Goal: Task Accomplishment & Management: Complete application form

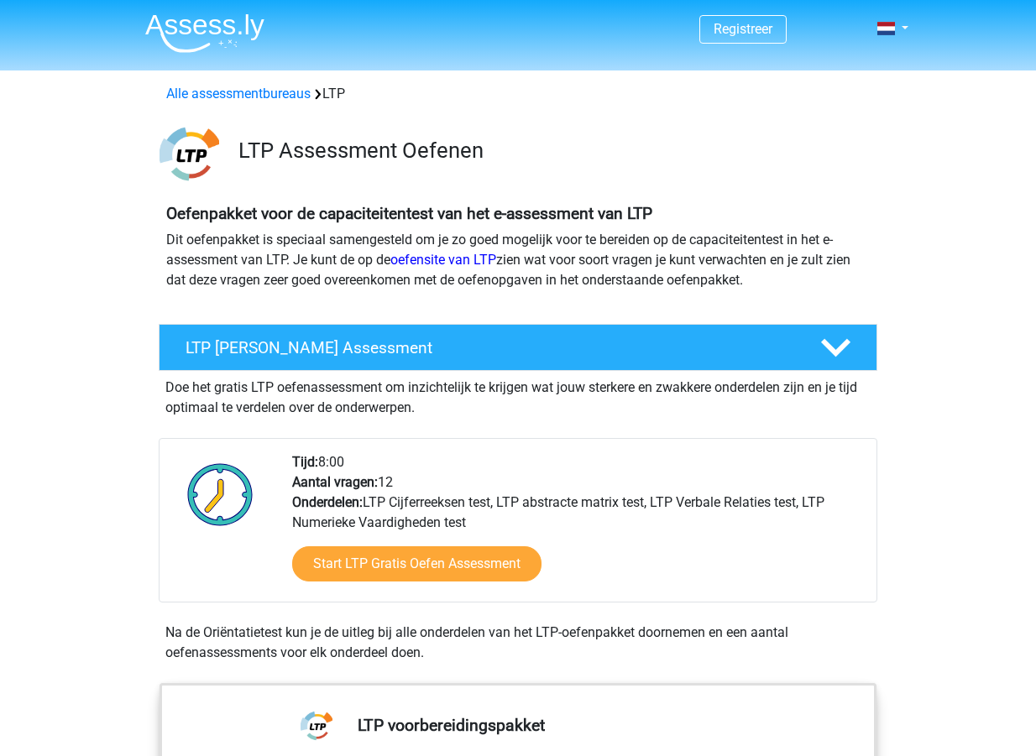
scroll to position [168, 0]
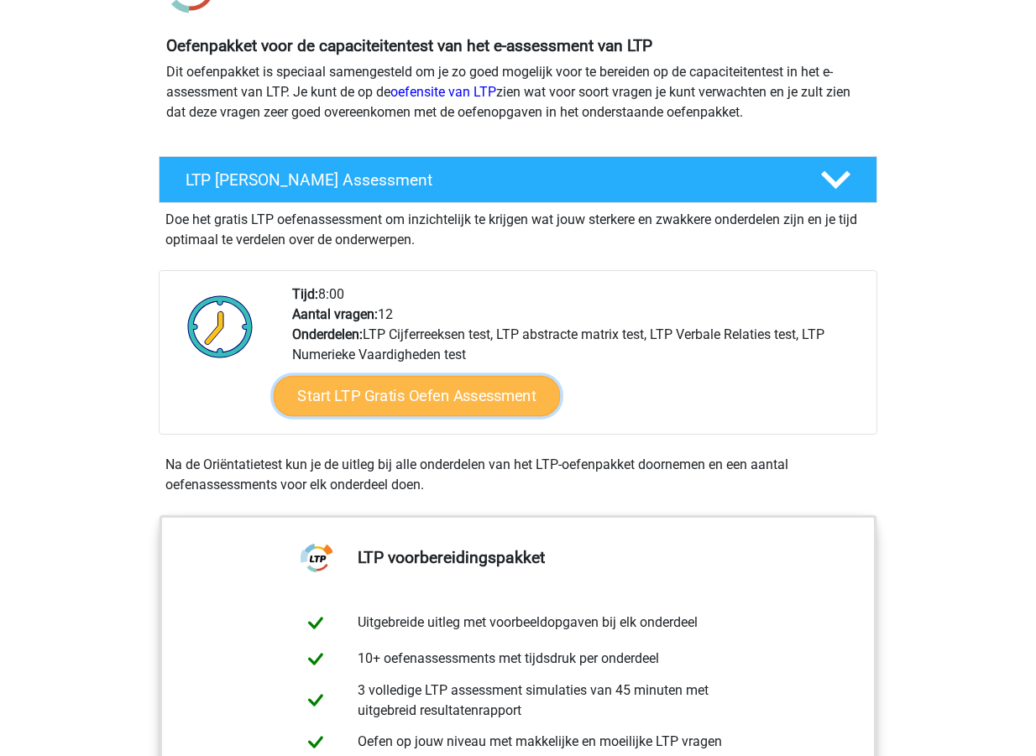
click at [439, 392] on link "Start LTP Gratis Oefen Assessment" at bounding box center [417, 396] width 287 height 40
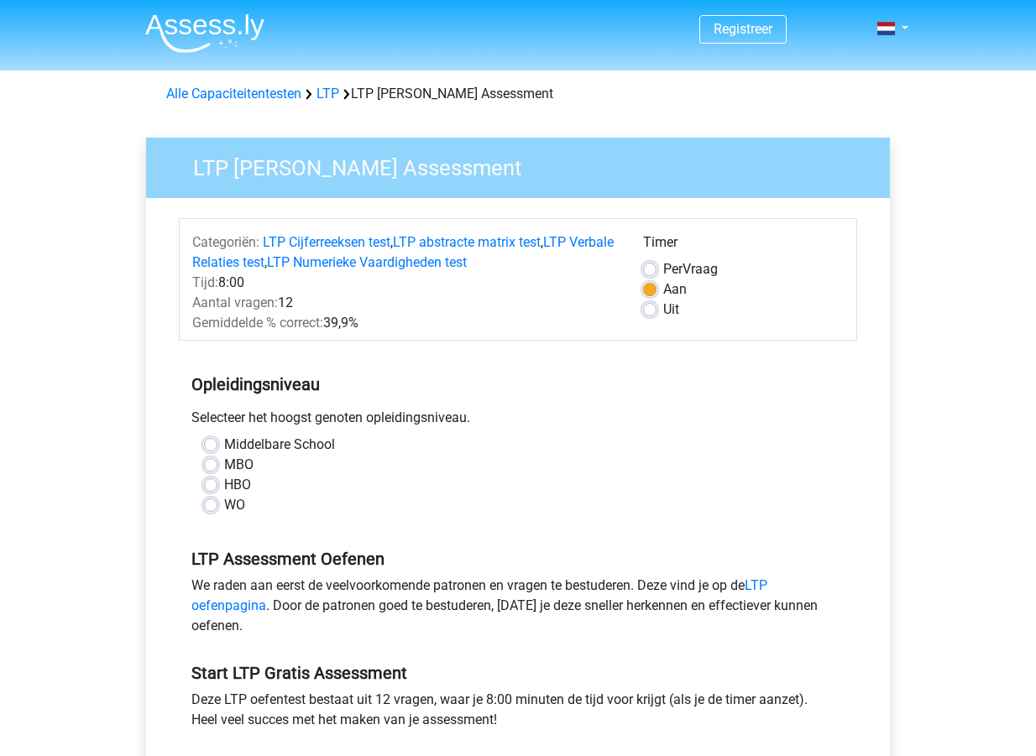
click at [222, 504] on div "WO" at bounding box center [518, 505] width 628 height 20
click at [224, 507] on label "WO" at bounding box center [234, 505] width 21 height 20
click at [209, 507] on input "WO" at bounding box center [210, 503] width 13 height 17
radio input "true"
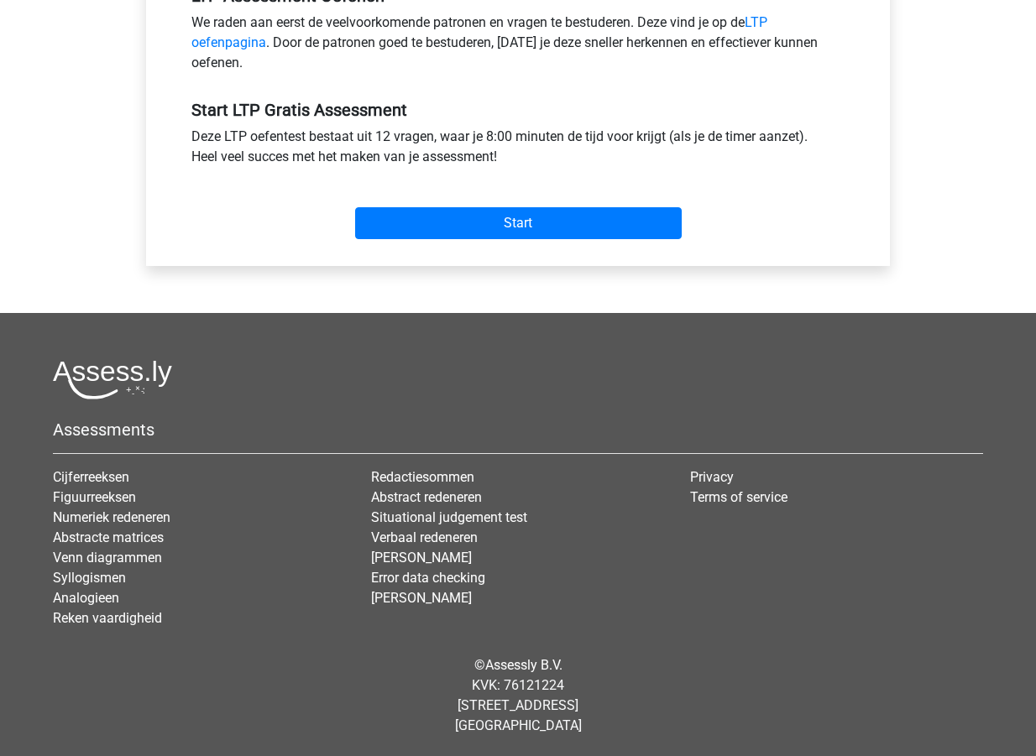
scroll to position [227, 0]
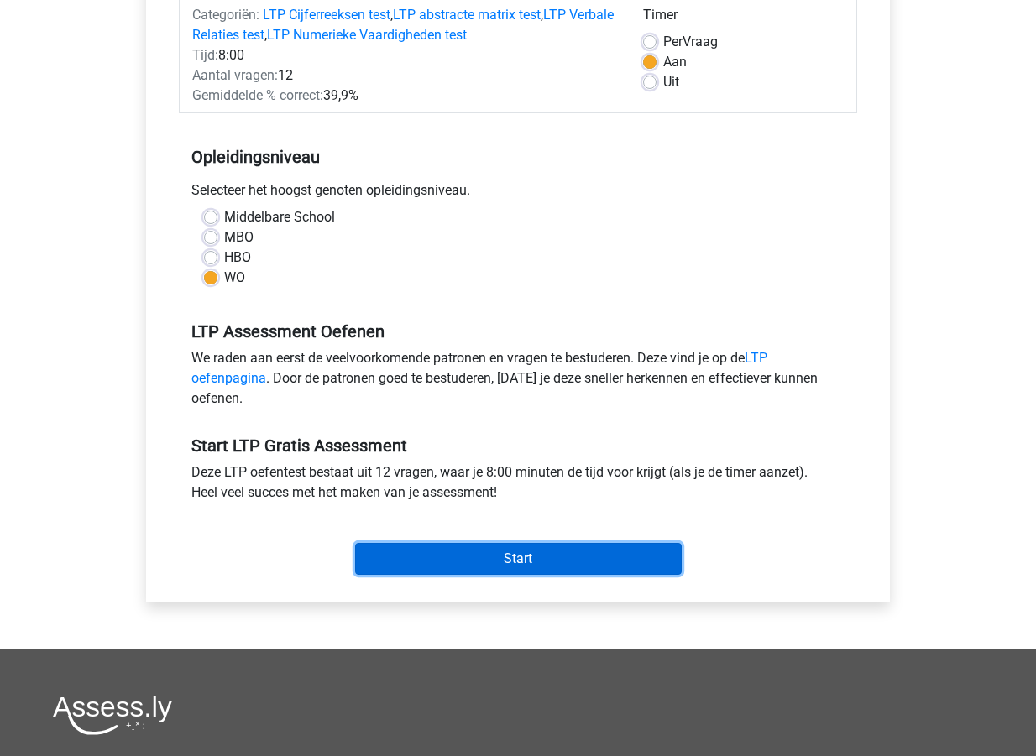
click at [462, 558] on input "Start" at bounding box center [518, 559] width 326 height 32
click at [543, 558] on input "Start" at bounding box center [518, 559] width 326 height 32
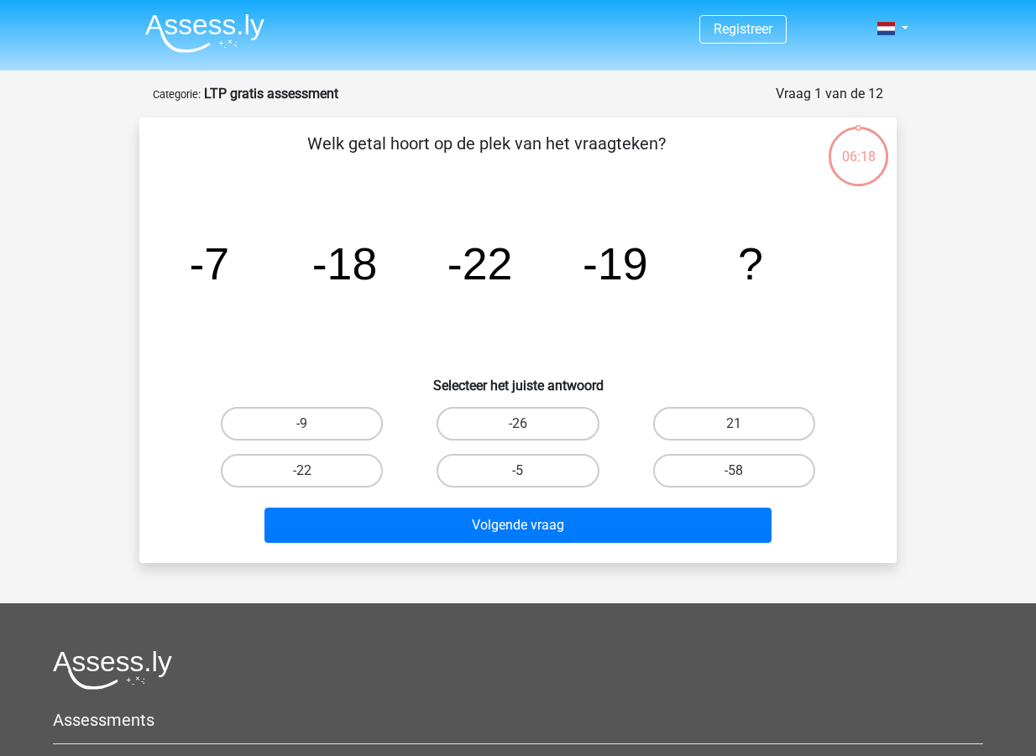
click at [303, 426] on input "-9" at bounding box center [307, 429] width 11 height 11
radio input "true"
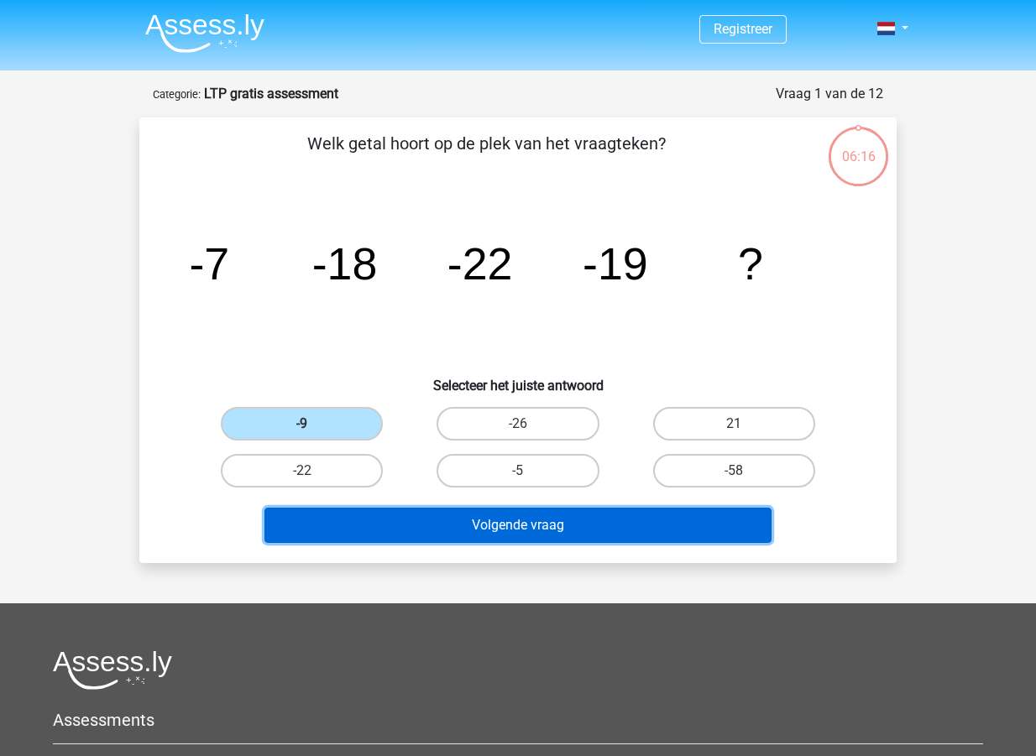
click at [526, 529] on button "Volgende vraag" at bounding box center [518, 525] width 508 height 35
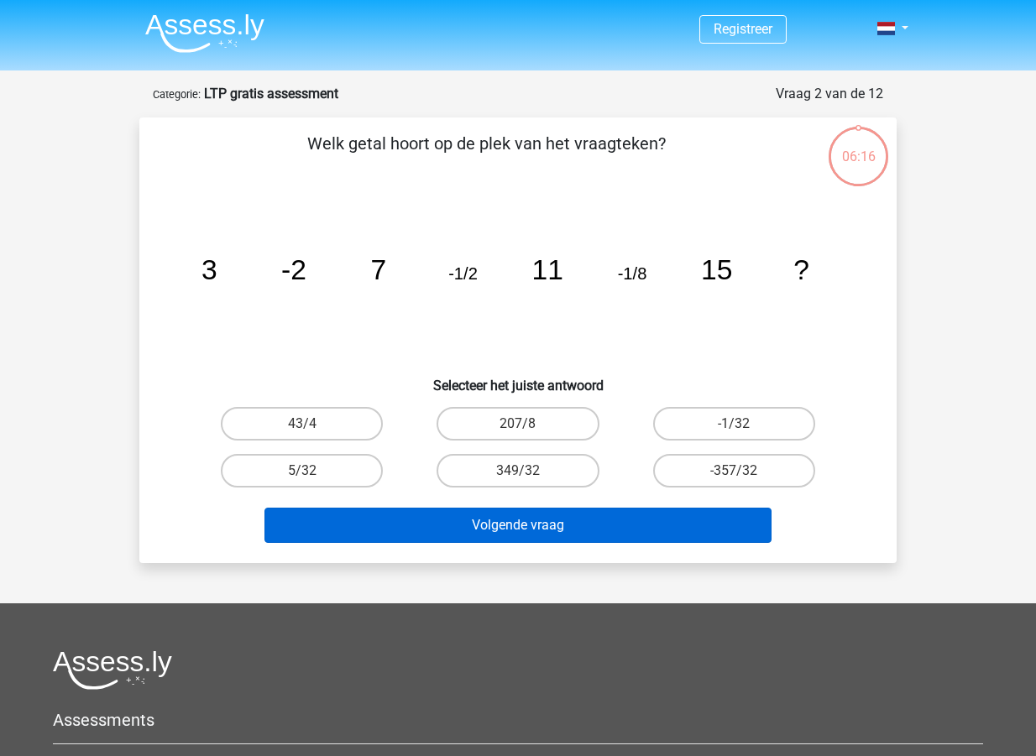
scroll to position [84, 0]
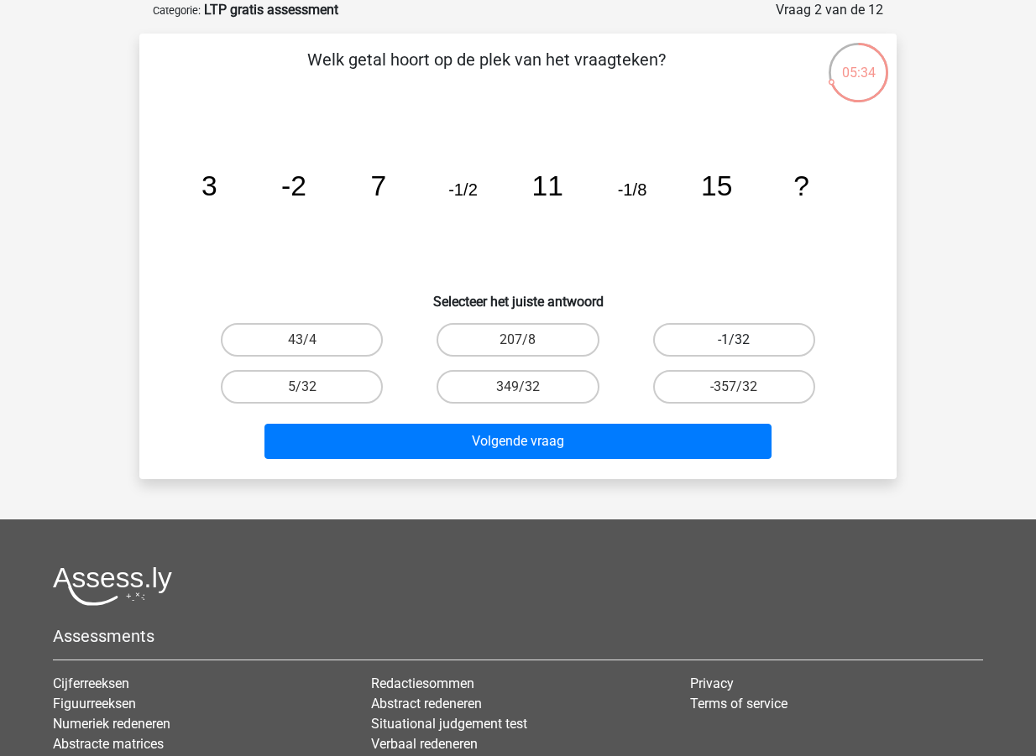
click at [713, 333] on label "-1/32" at bounding box center [734, 340] width 162 height 34
click at [734, 340] on input "-1/32" at bounding box center [739, 345] width 11 height 11
radio input "true"
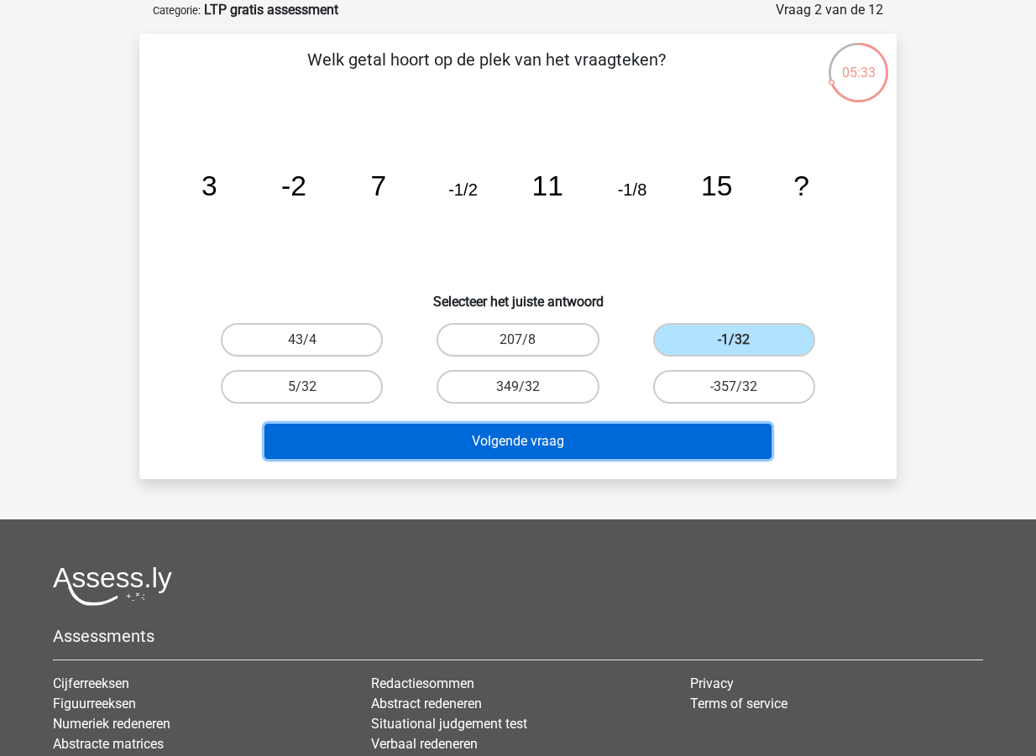
click at [540, 439] on button "Volgende vraag" at bounding box center [518, 441] width 508 height 35
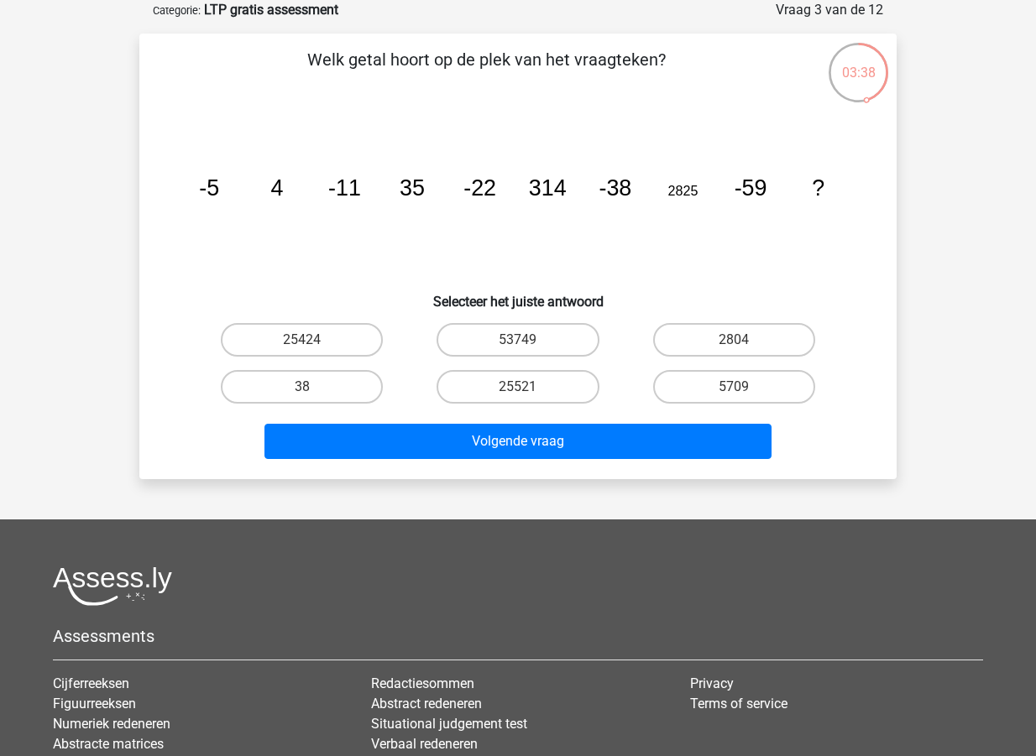
click at [520, 392] on input "25521" at bounding box center [523, 392] width 11 height 11
radio input "true"
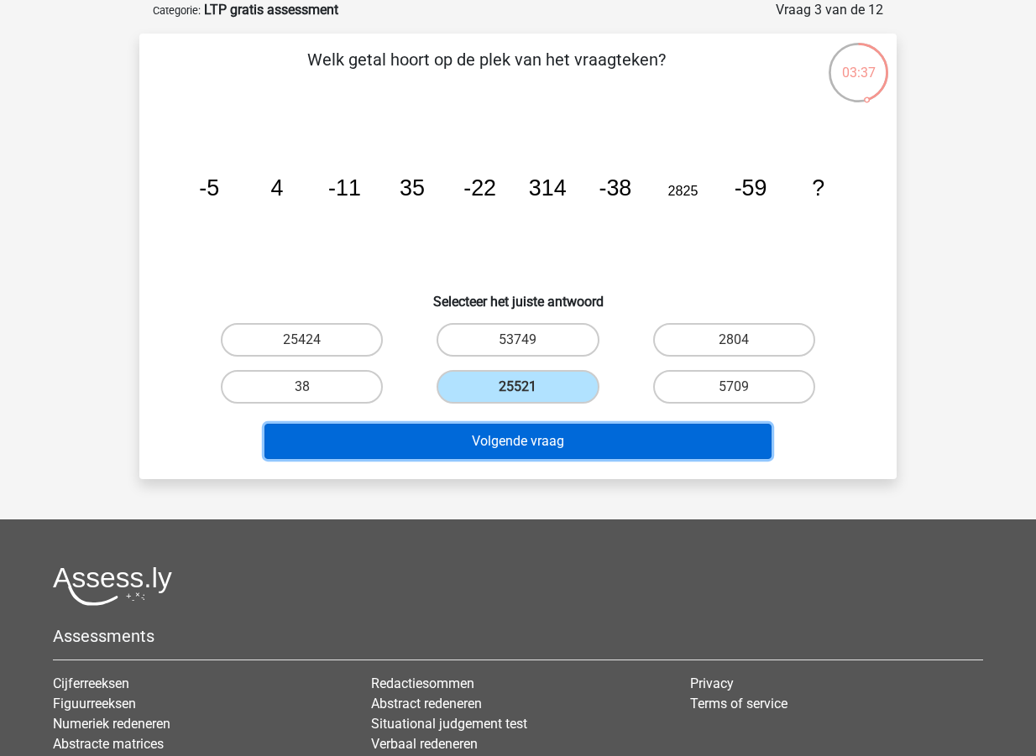
click at [512, 431] on button "Volgende vraag" at bounding box center [518, 441] width 508 height 35
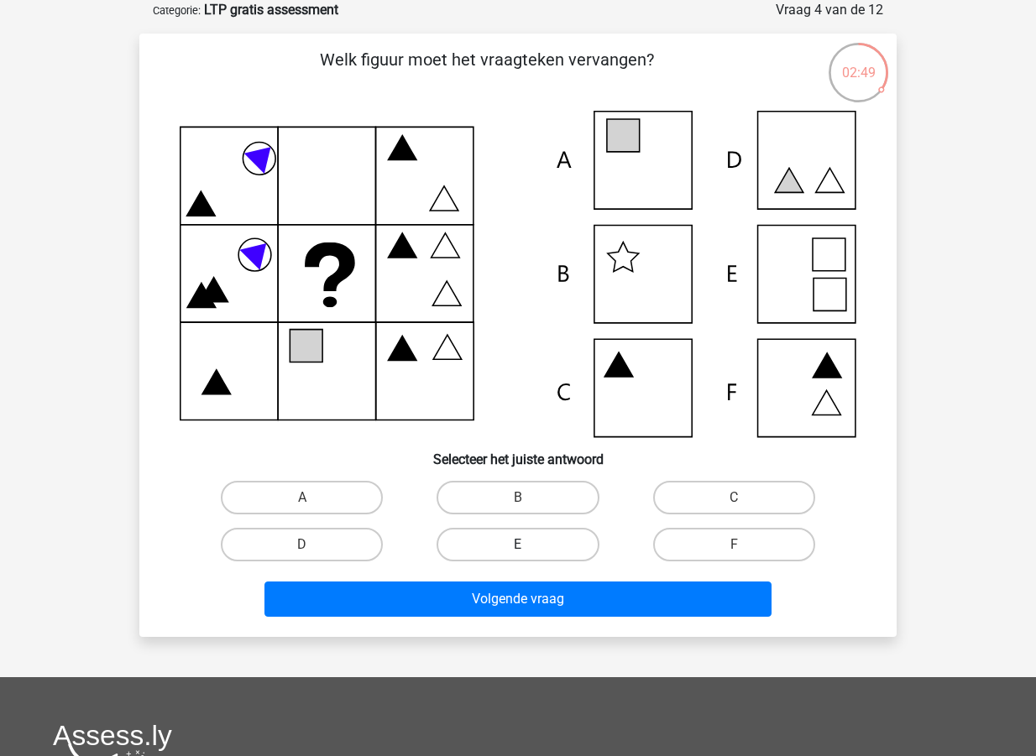
click at [532, 548] on label "E" at bounding box center [517, 545] width 162 height 34
click at [529, 548] on input "E" at bounding box center [523, 550] width 11 height 11
radio input "true"
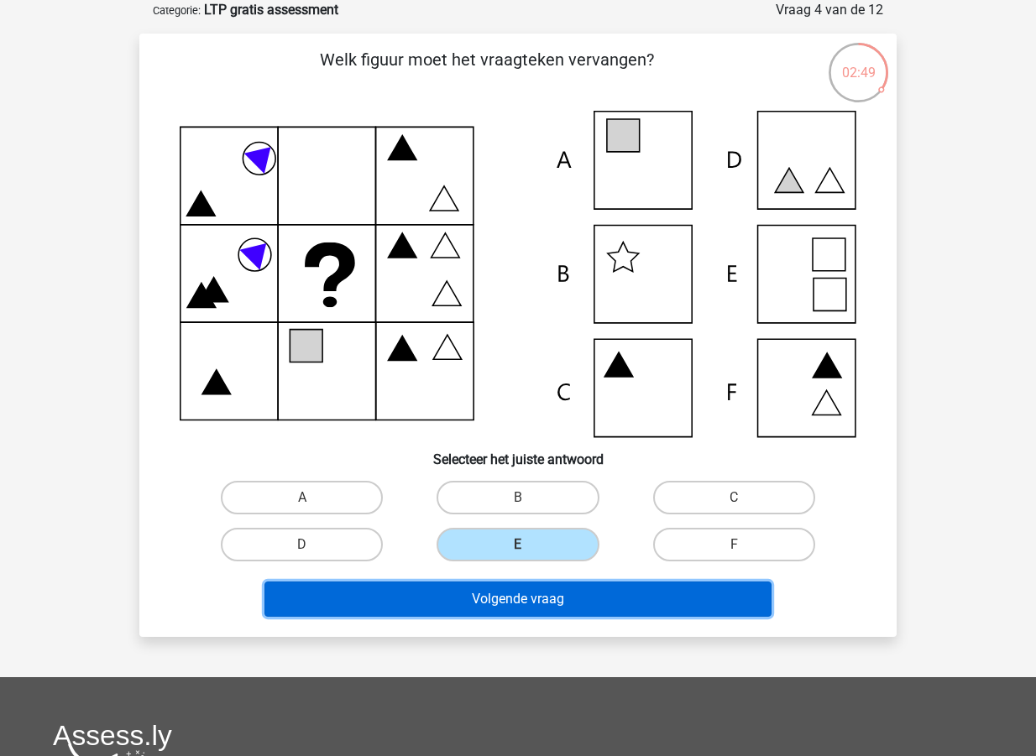
click at [497, 603] on button "Volgende vraag" at bounding box center [518, 599] width 508 height 35
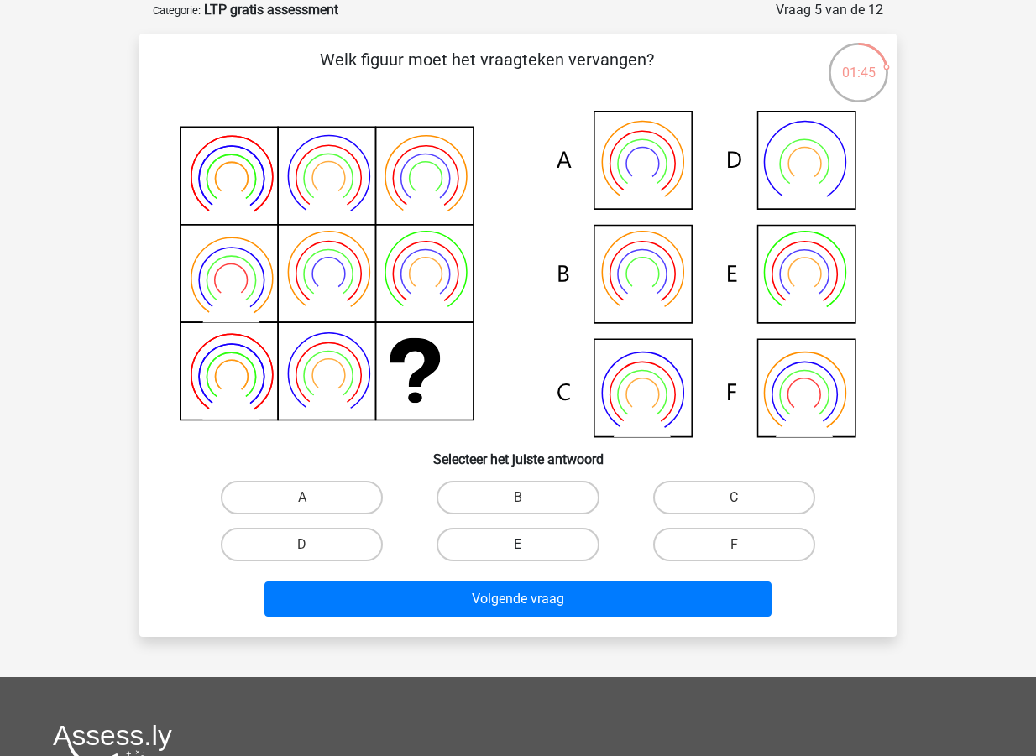
click at [551, 551] on label "E" at bounding box center [517, 545] width 162 height 34
click at [529, 551] on input "E" at bounding box center [523, 550] width 11 height 11
radio input "true"
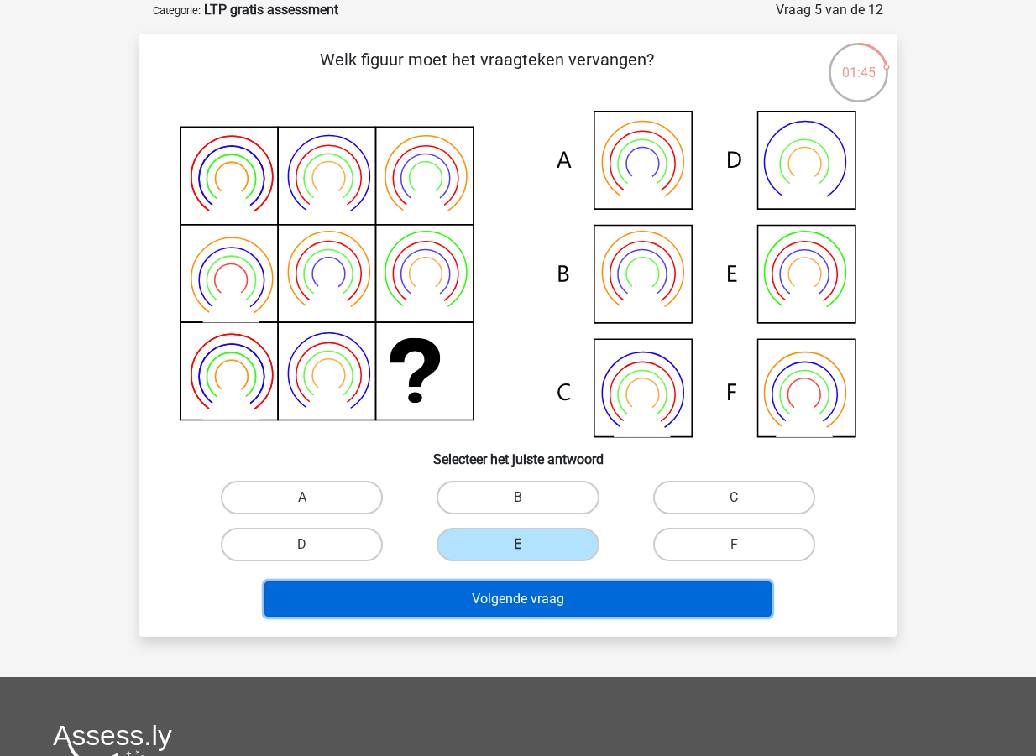
click at [559, 585] on button "Volgende vraag" at bounding box center [518, 599] width 508 height 35
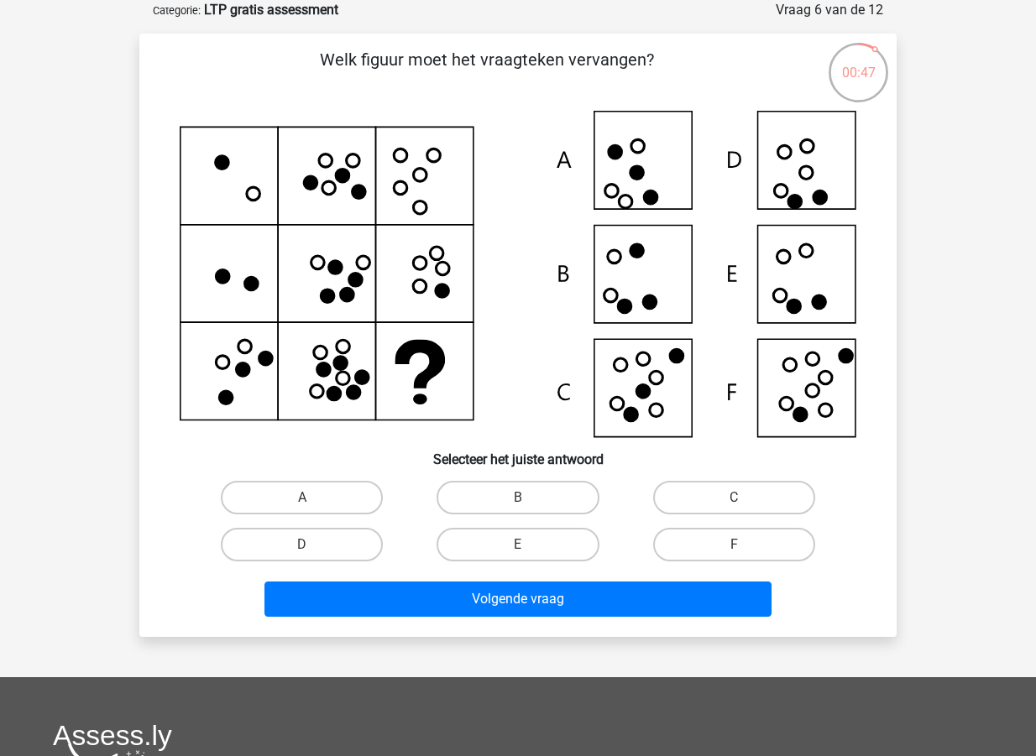
click at [741, 545] on input "F" at bounding box center [739, 550] width 11 height 11
radio input "true"
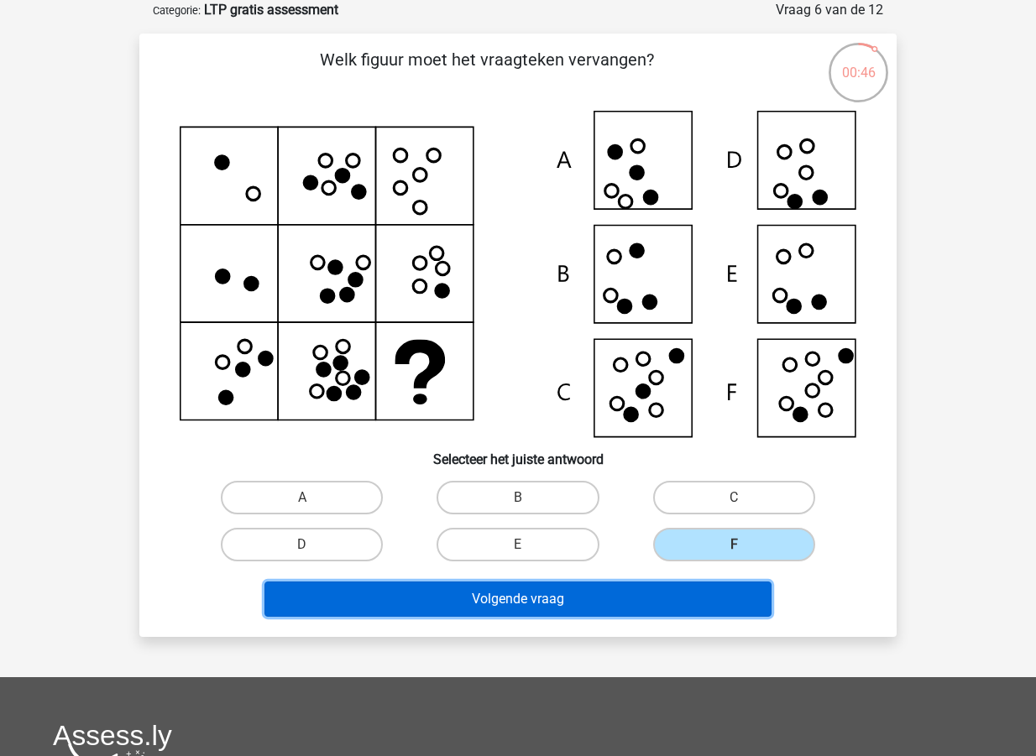
click at [687, 582] on button "Volgende vraag" at bounding box center [518, 599] width 508 height 35
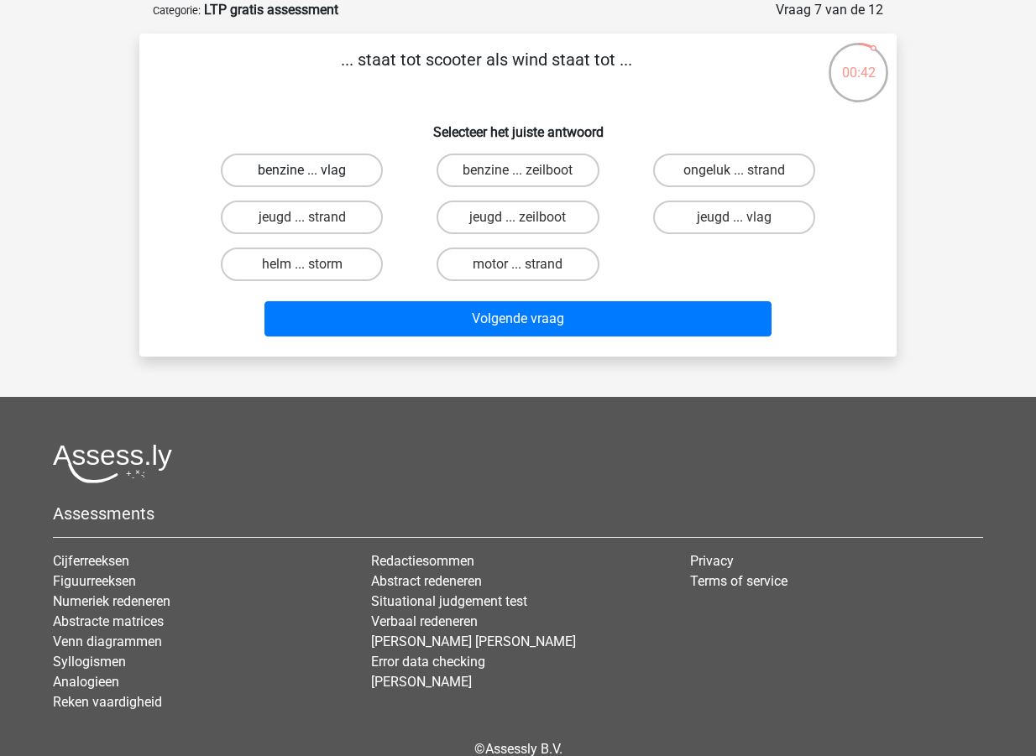
click at [308, 167] on label "benzine ... vlag" at bounding box center [302, 171] width 162 height 34
click at [308, 170] on input "benzine ... vlag" at bounding box center [307, 175] width 11 height 11
radio input "true"
click at [571, 171] on label "benzine ... zeilboot" at bounding box center [517, 171] width 162 height 34
click at [529, 171] on input "benzine ... zeilboot" at bounding box center [523, 175] width 11 height 11
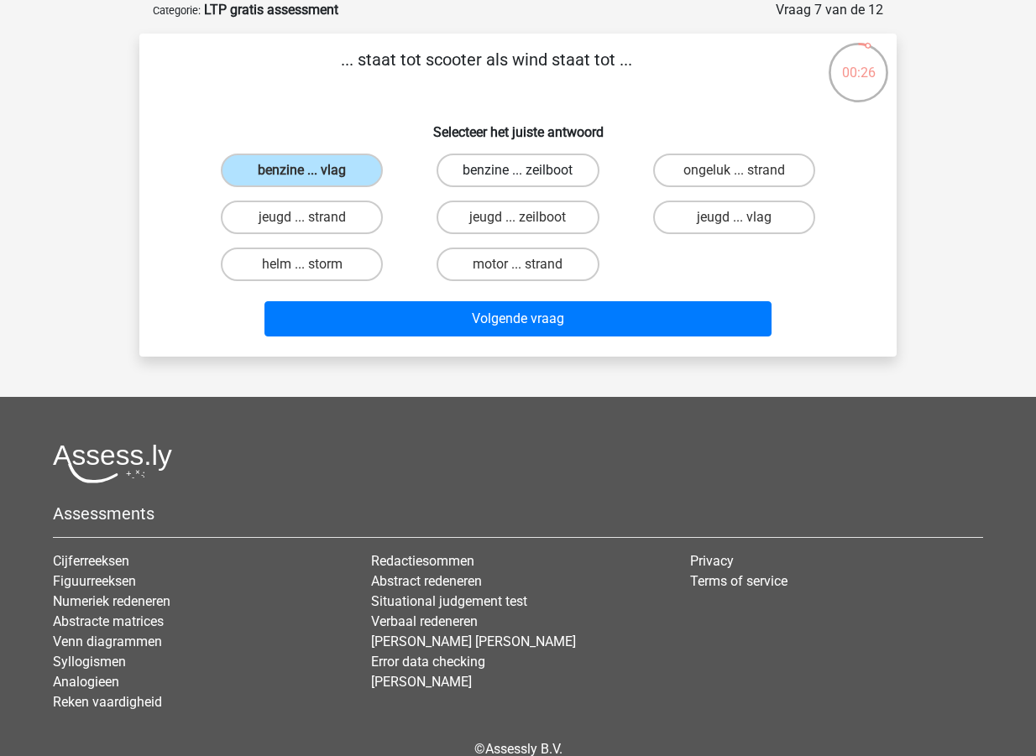
radio input "true"
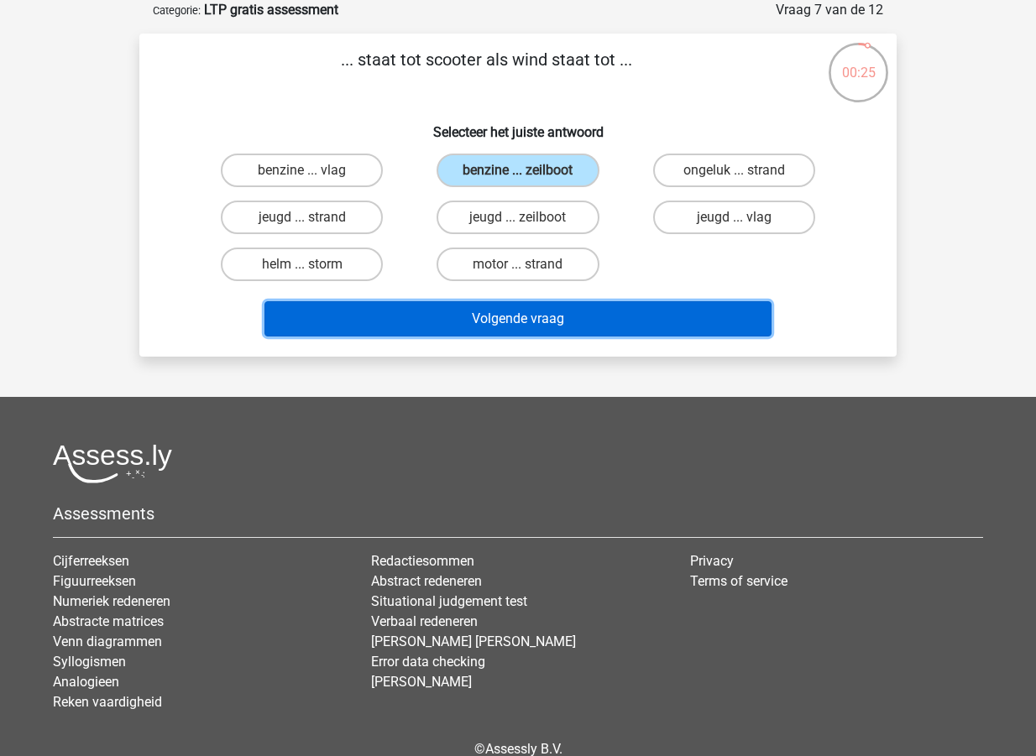
click at [623, 326] on button "Volgende vraag" at bounding box center [518, 318] width 508 height 35
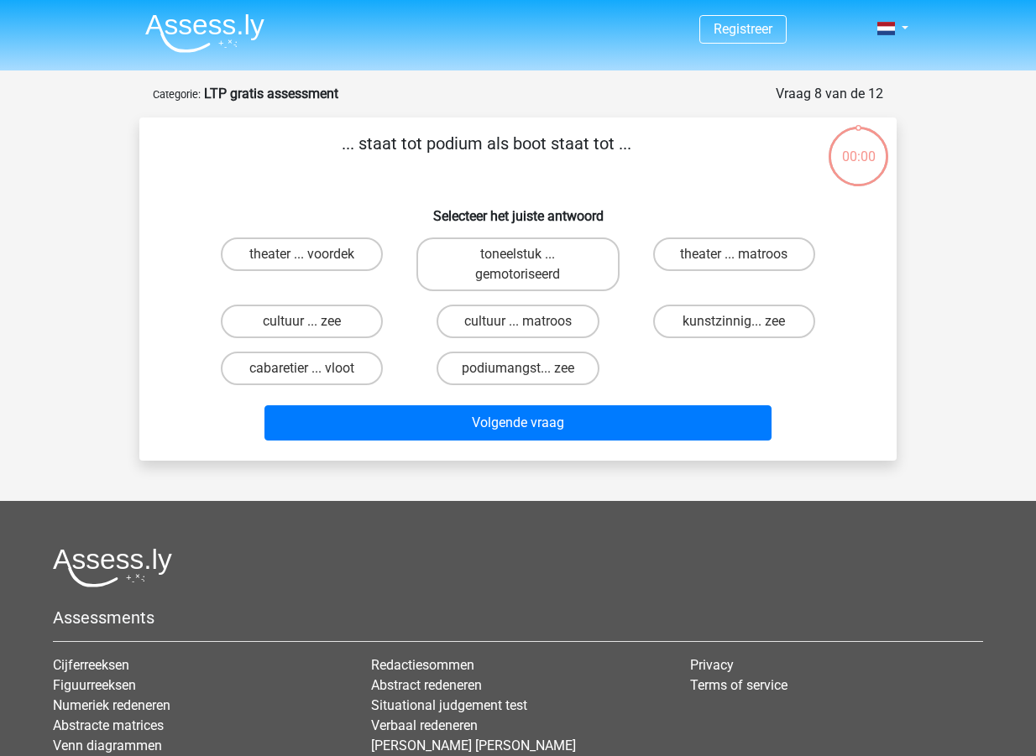
scroll to position [84, 0]
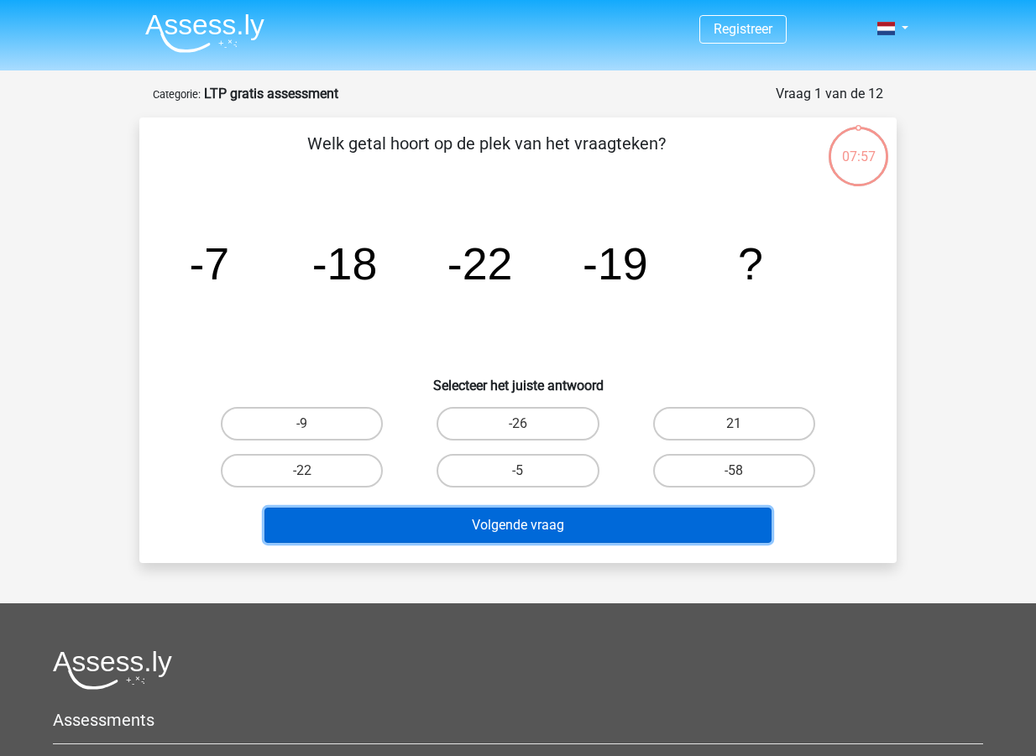
click at [585, 525] on button "Volgende vraag" at bounding box center [518, 525] width 508 height 35
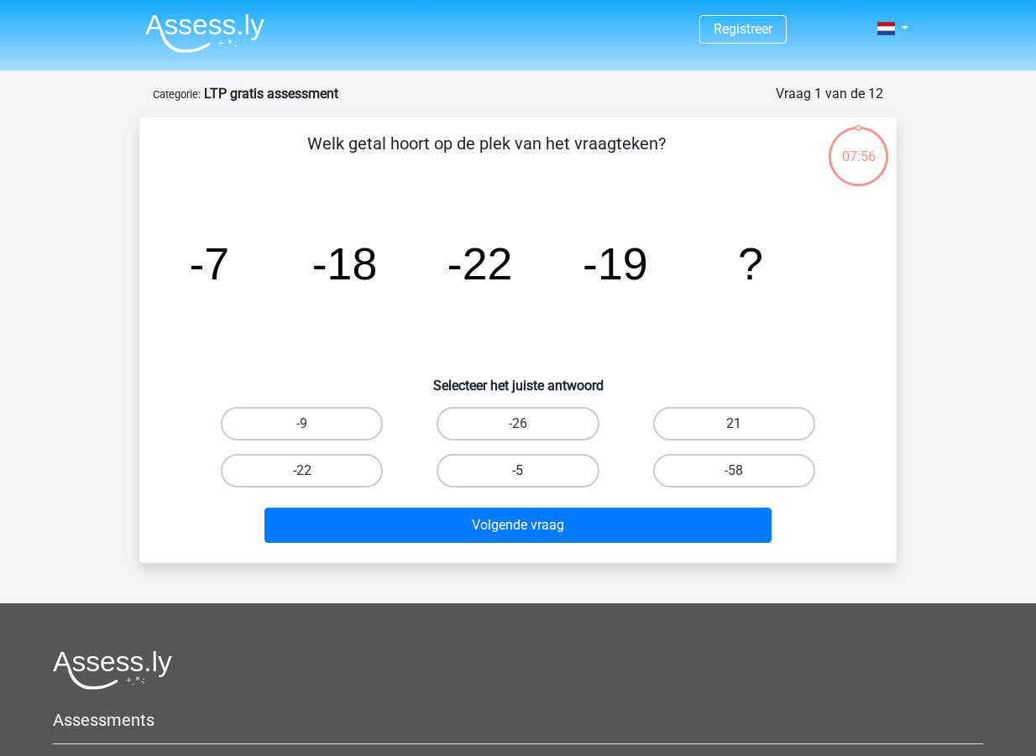
click at [532, 467] on label "-5" at bounding box center [517, 471] width 162 height 34
click at [529, 471] on input "-5" at bounding box center [523, 476] width 11 height 11
radio input "true"
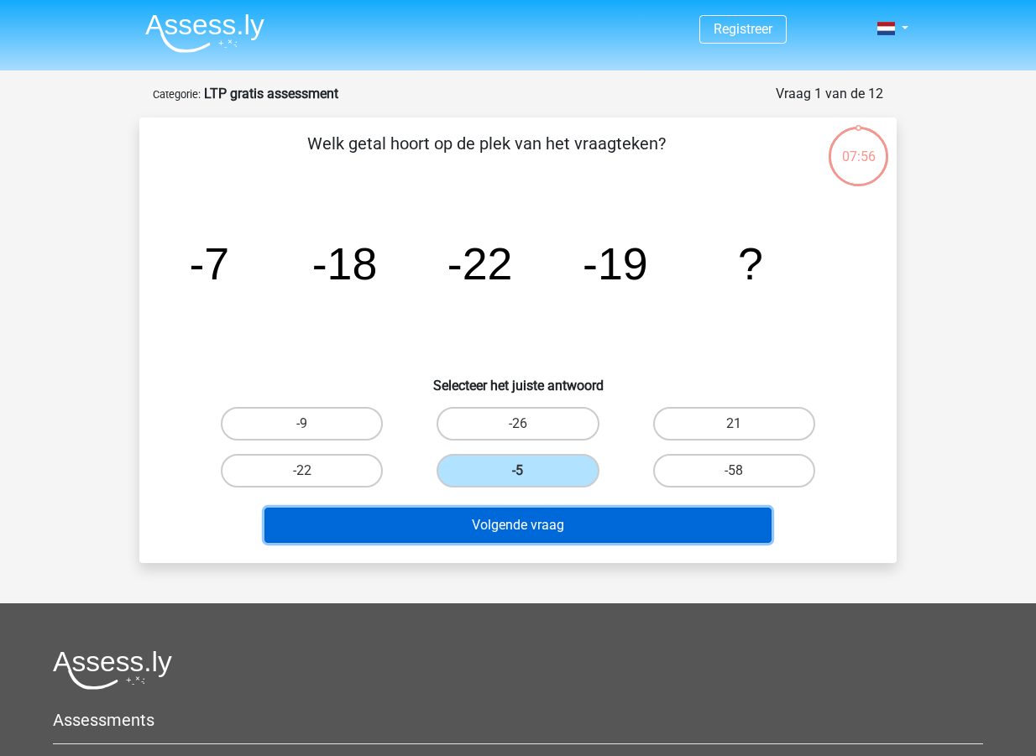
click at [540, 511] on button "Volgende vraag" at bounding box center [518, 525] width 508 height 35
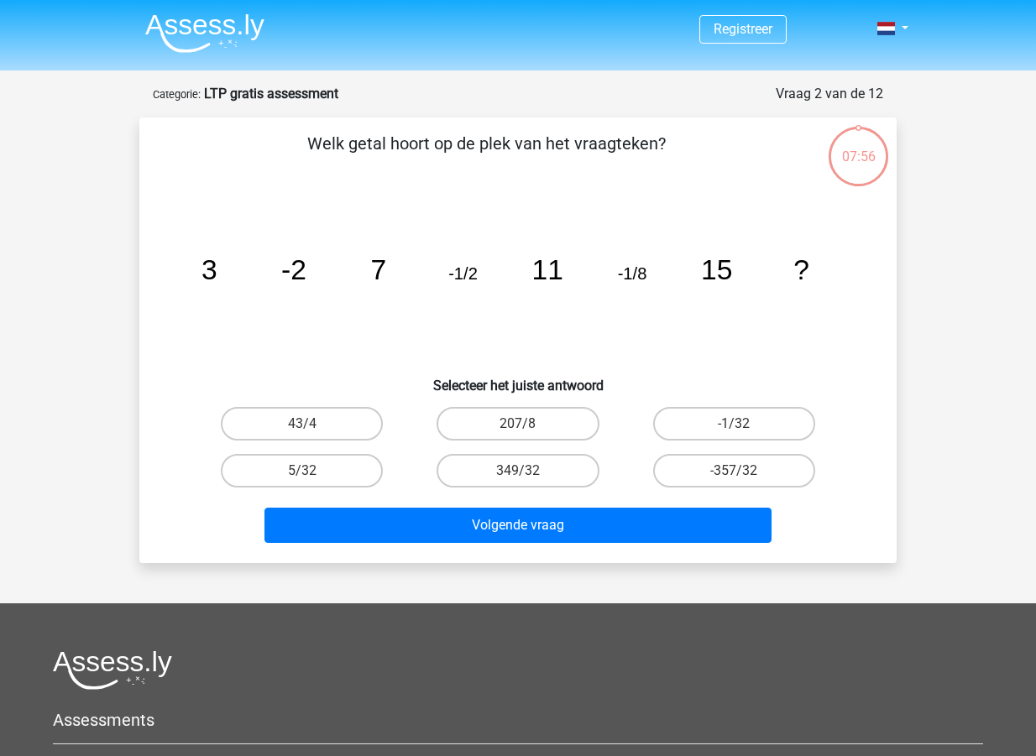
scroll to position [84, 0]
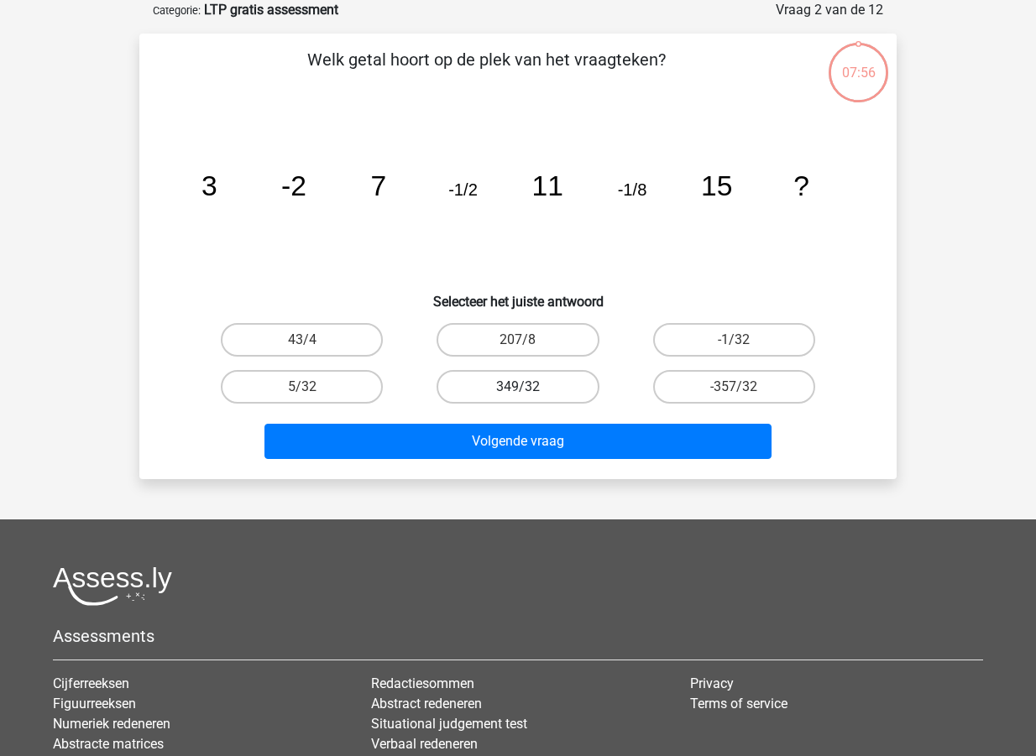
click at [534, 394] on label "349/32" at bounding box center [517, 387] width 162 height 34
click at [529, 394] on input "349/32" at bounding box center [523, 392] width 11 height 11
radio input "true"
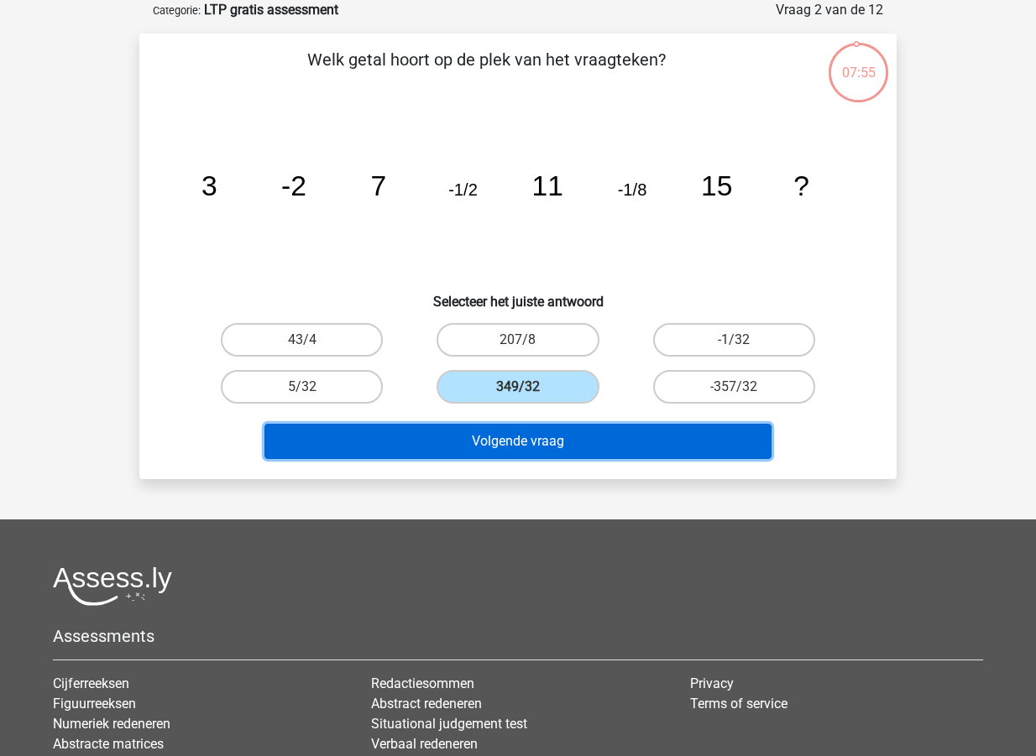
click at [524, 441] on button "Volgende vraag" at bounding box center [518, 441] width 508 height 35
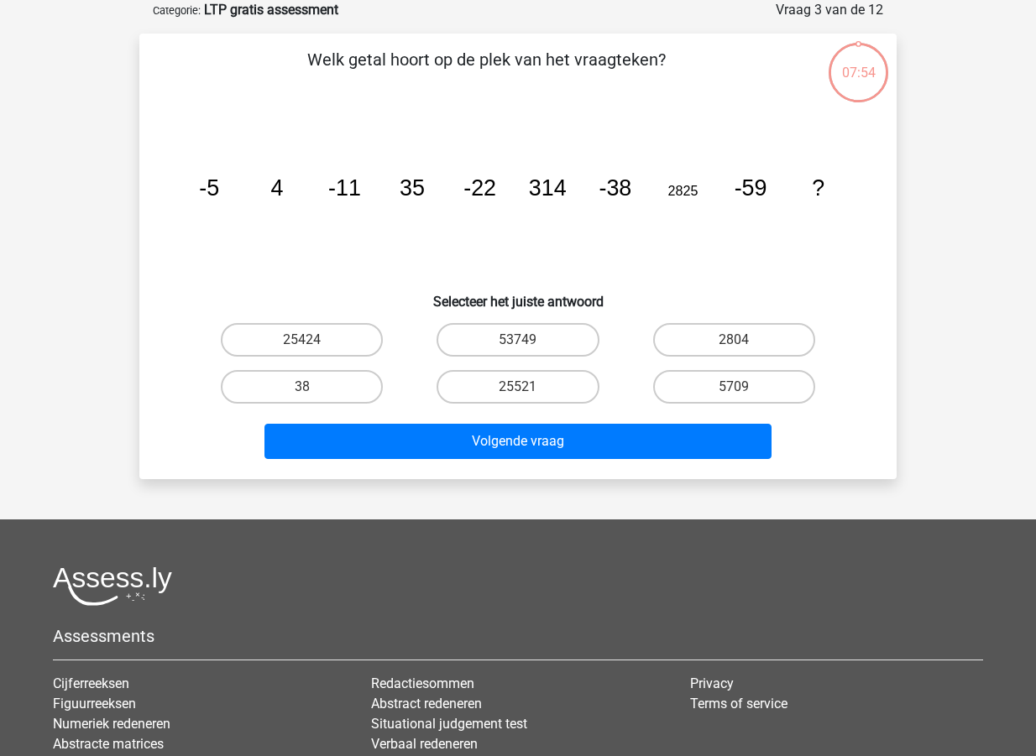
click at [528, 397] on input "25521" at bounding box center [523, 392] width 11 height 11
radio input "true"
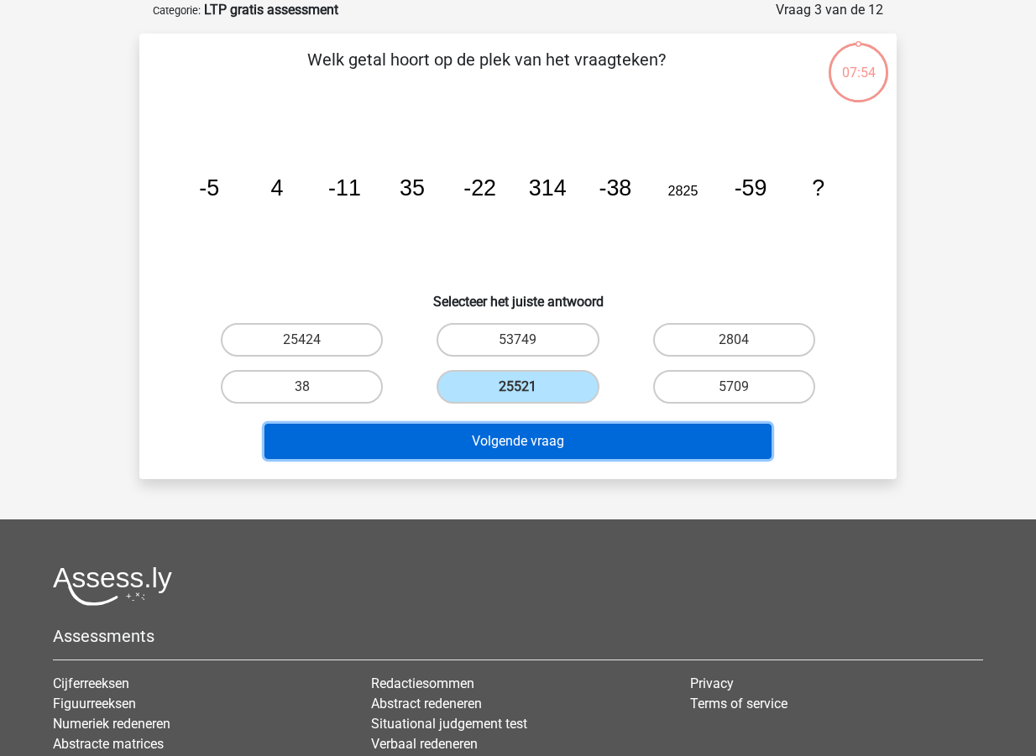
click at [526, 441] on button "Volgende vraag" at bounding box center [518, 441] width 508 height 35
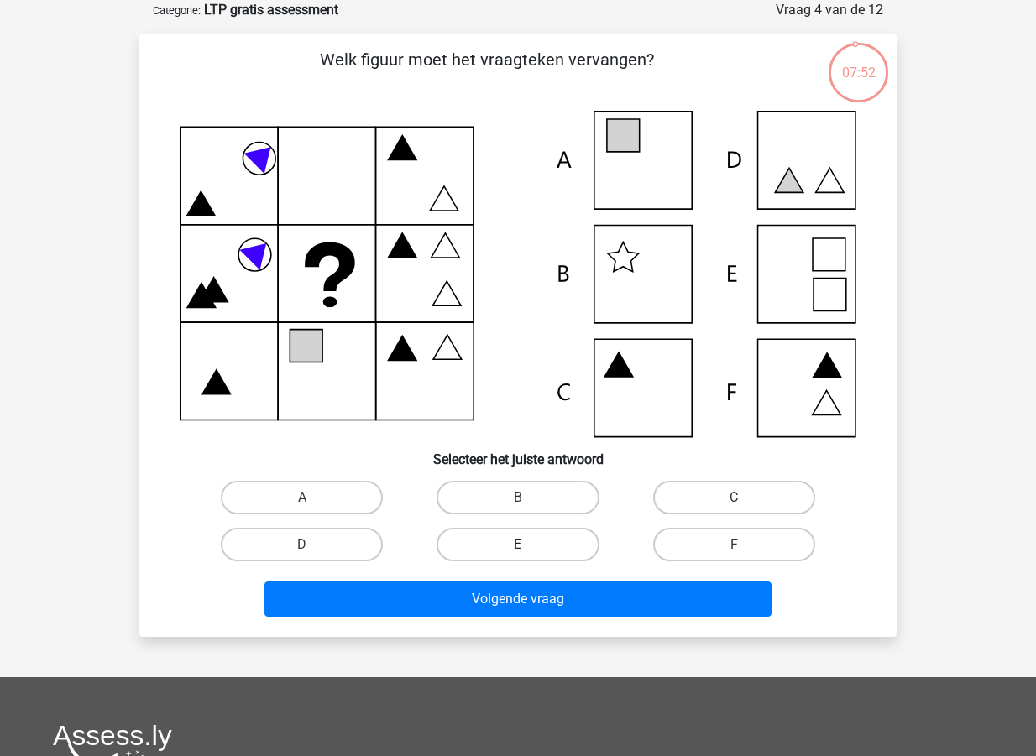
click at [535, 545] on label "E" at bounding box center [517, 545] width 162 height 34
click at [529, 545] on input "E" at bounding box center [523, 550] width 11 height 11
radio input "true"
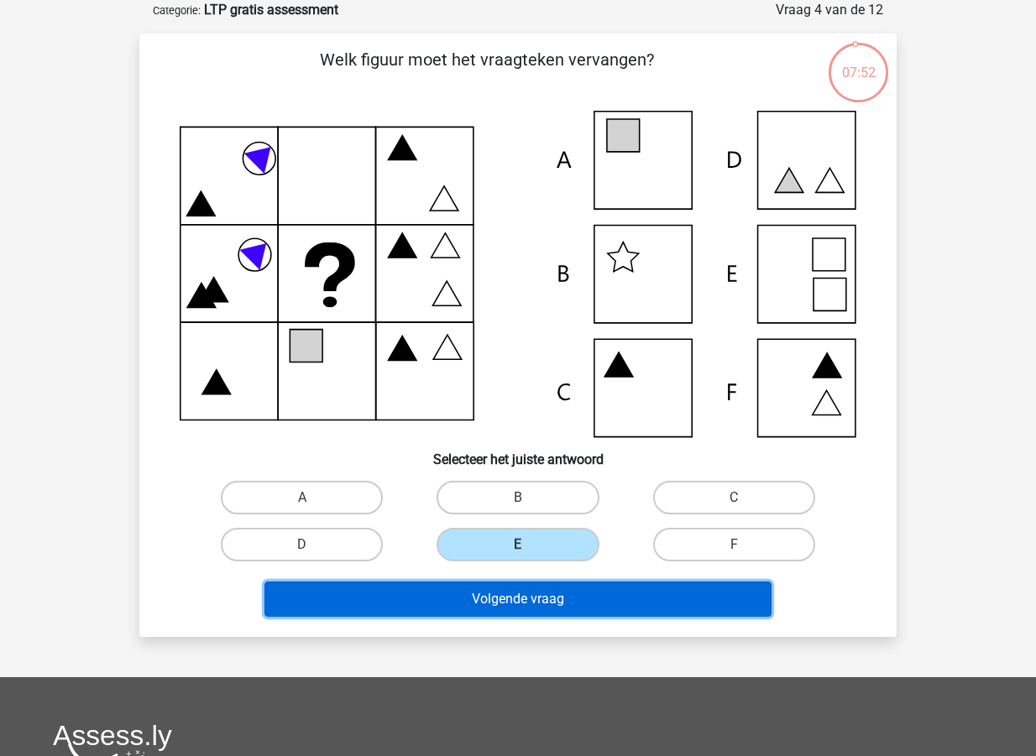
click at [543, 598] on button "Volgende vraag" at bounding box center [518, 599] width 508 height 35
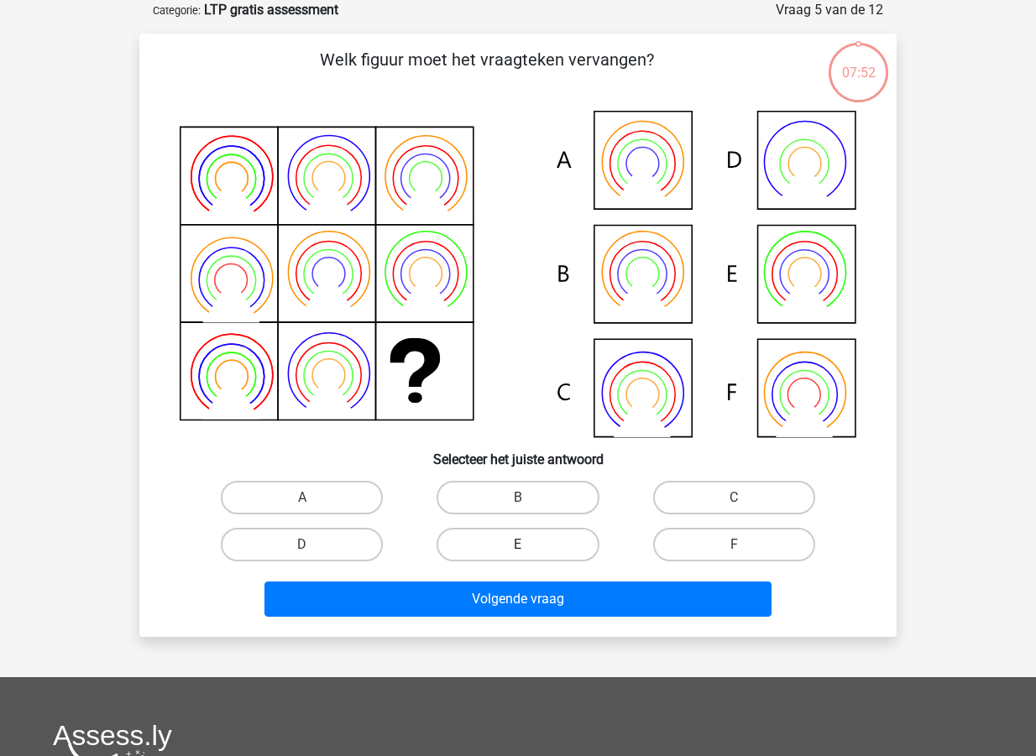
click at [528, 540] on label "E" at bounding box center [517, 545] width 162 height 34
click at [528, 545] on input "E" at bounding box center [523, 550] width 11 height 11
radio input "true"
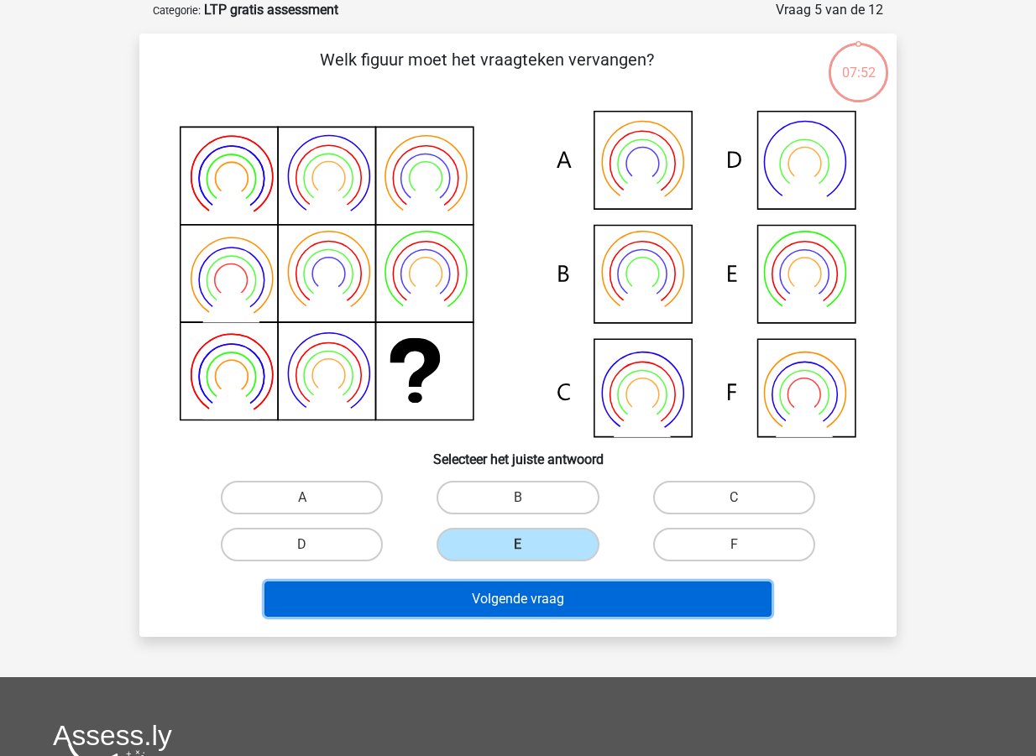
click at [537, 610] on button "Volgende vraag" at bounding box center [518, 599] width 508 height 35
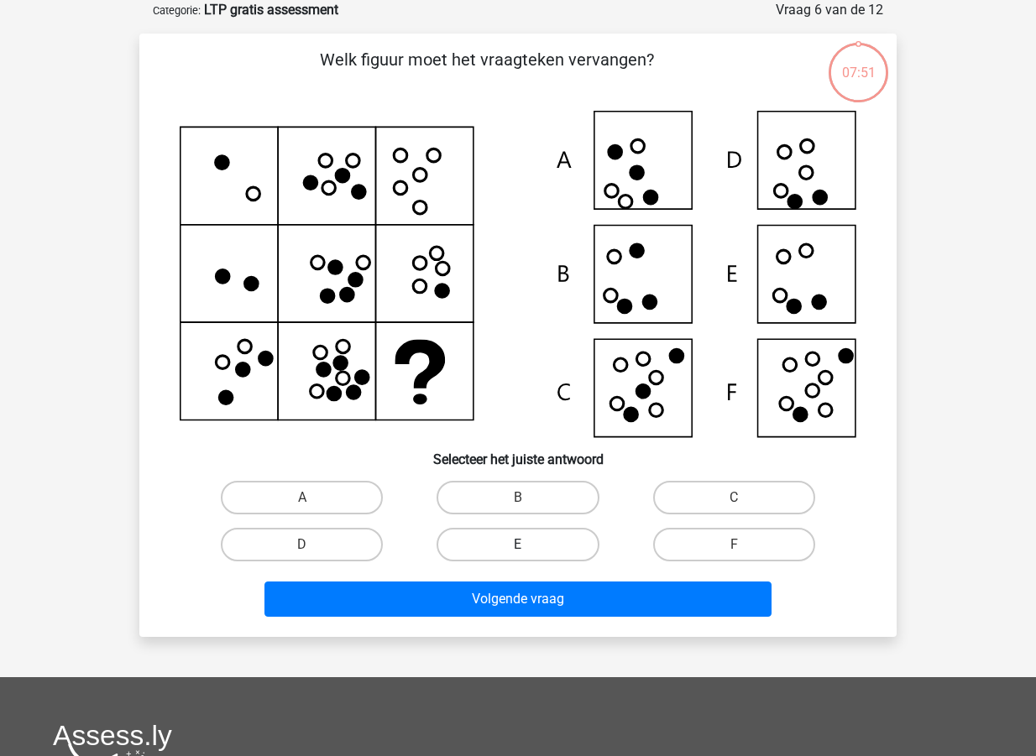
drag, startPoint x: 535, startPoint y: 553, endPoint x: 541, endPoint y: 596, distance: 43.2
click at [535, 554] on label "E" at bounding box center [517, 545] width 162 height 34
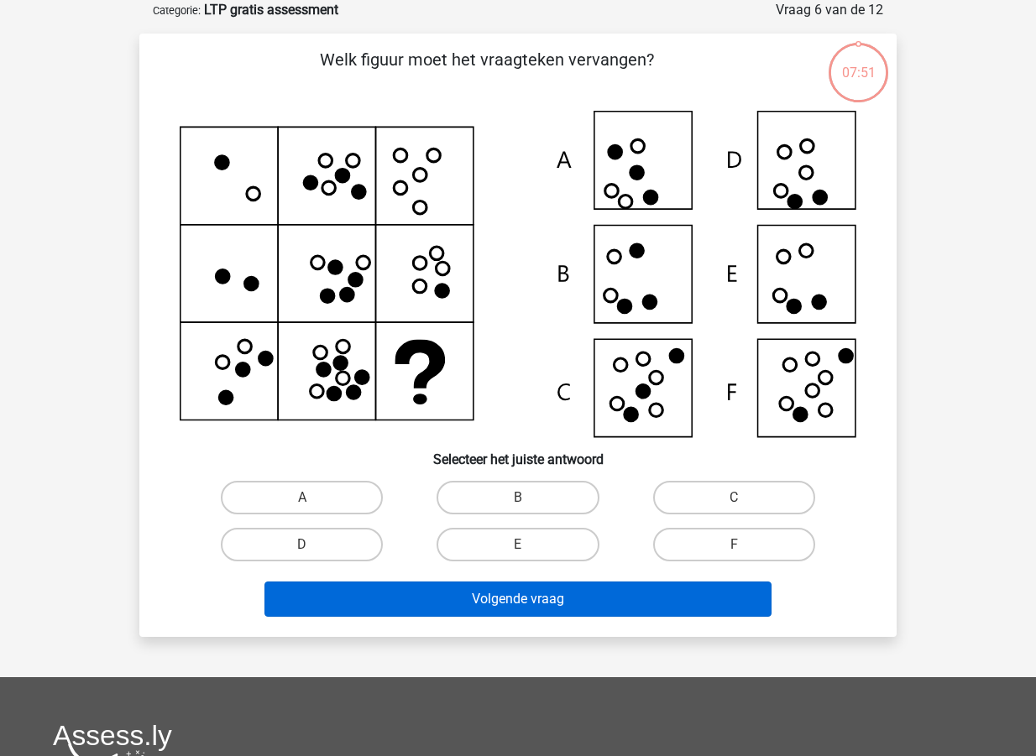
click at [529, 554] on input "E" at bounding box center [523, 550] width 11 height 11
radio input "true"
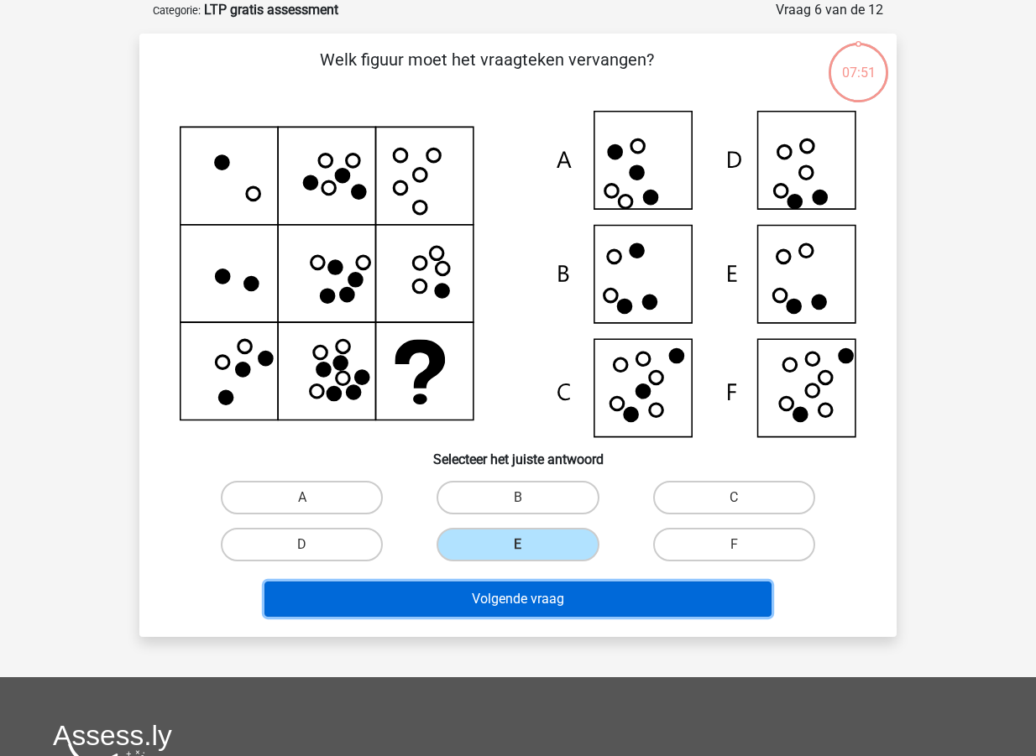
click at [541, 603] on button "Volgende vraag" at bounding box center [518, 599] width 508 height 35
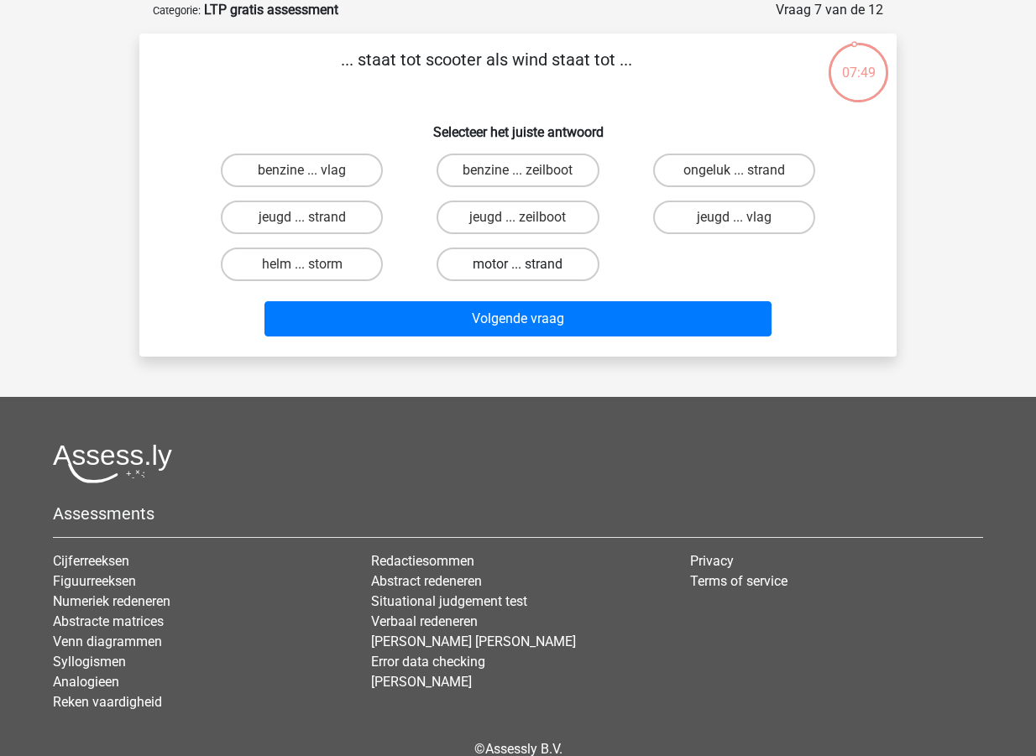
click at [516, 264] on label "motor ... strand" at bounding box center [517, 265] width 162 height 34
click at [518, 264] on input "motor ... strand" at bounding box center [523, 269] width 11 height 11
radio input "true"
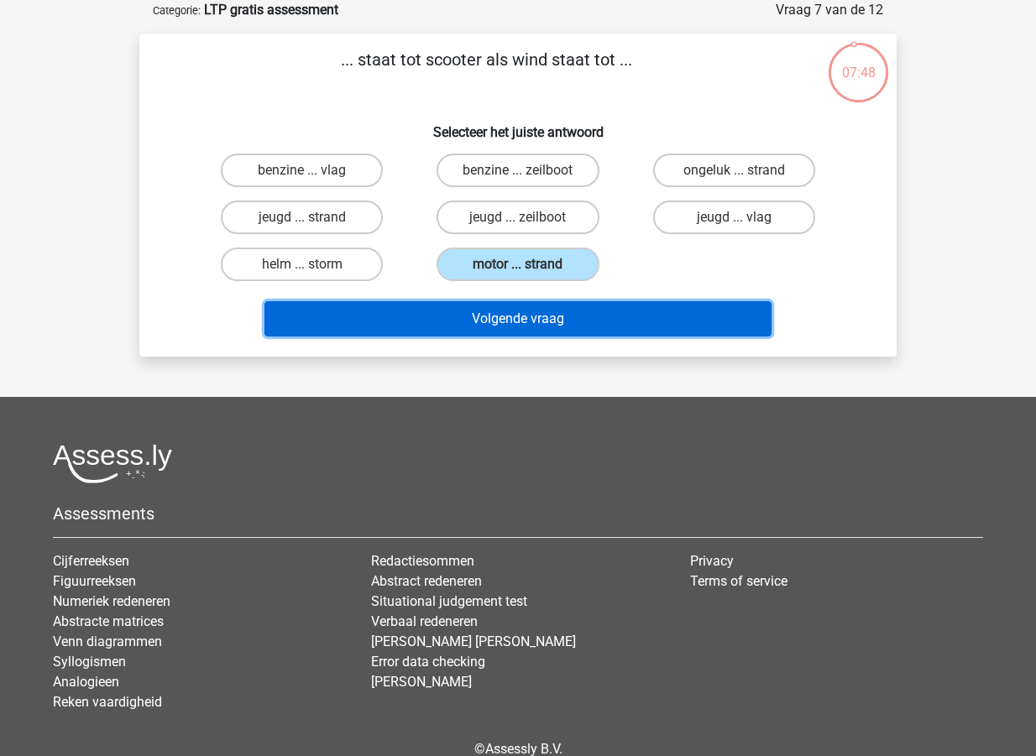
click at [520, 318] on button "Volgende vraag" at bounding box center [518, 318] width 508 height 35
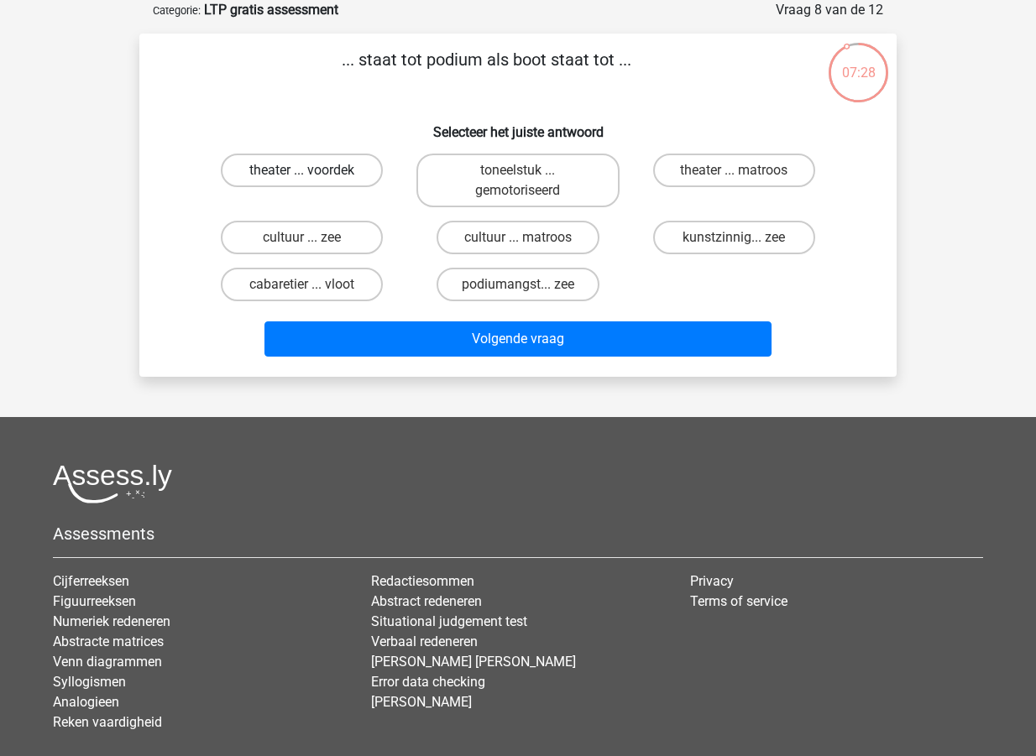
click at [327, 180] on label "theater ... voordek" at bounding box center [302, 171] width 162 height 34
click at [313, 180] on input "theater ... voordek" at bounding box center [307, 175] width 11 height 11
radio input "true"
click at [446, 358] on div "Volgende vraag" at bounding box center [518, 342] width 648 height 42
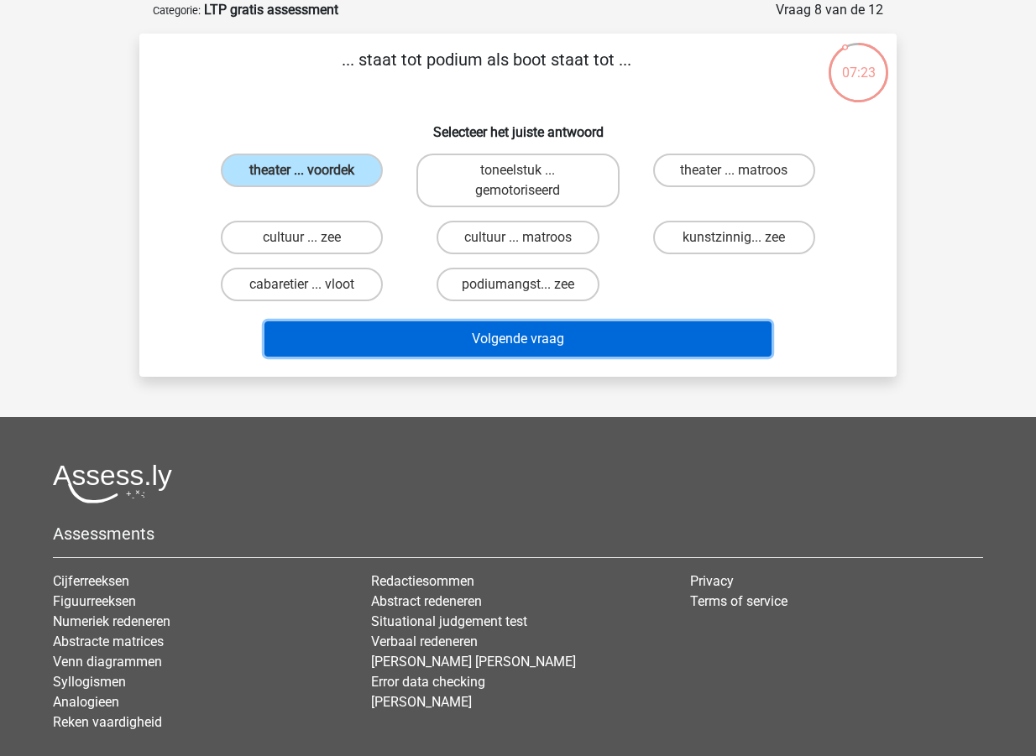
click at [478, 338] on button "Volgende vraag" at bounding box center [518, 338] width 508 height 35
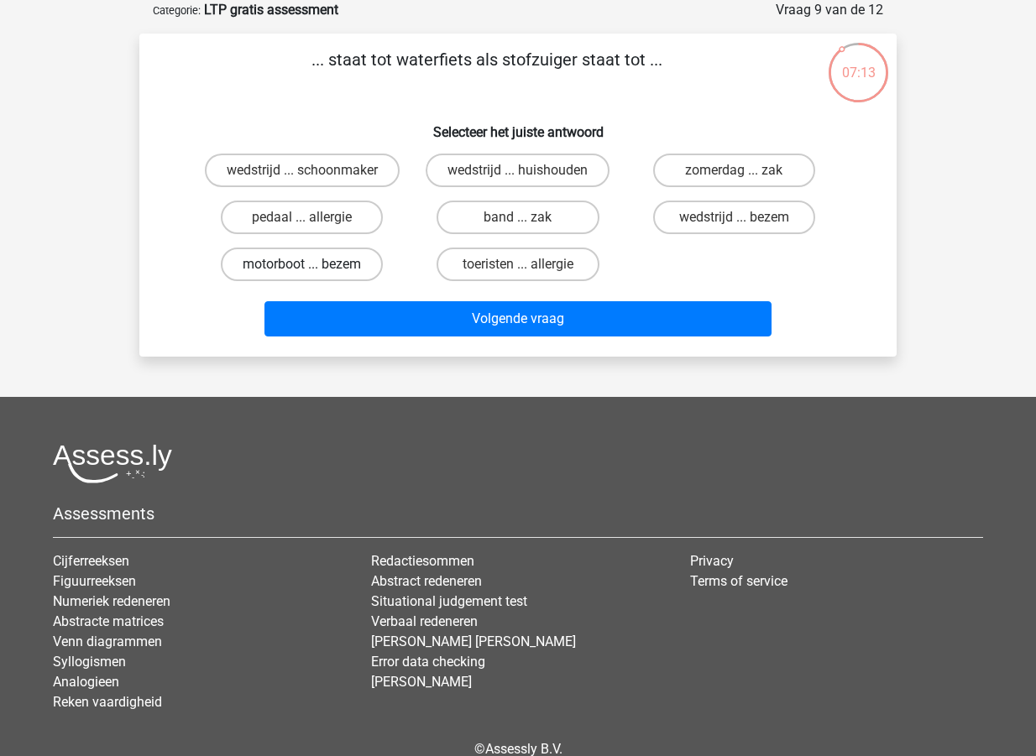
click at [310, 259] on label "motorboot ... bezem" at bounding box center [302, 265] width 162 height 34
click at [310, 264] on input "motorboot ... bezem" at bounding box center [307, 269] width 11 height 11
radio input "true"
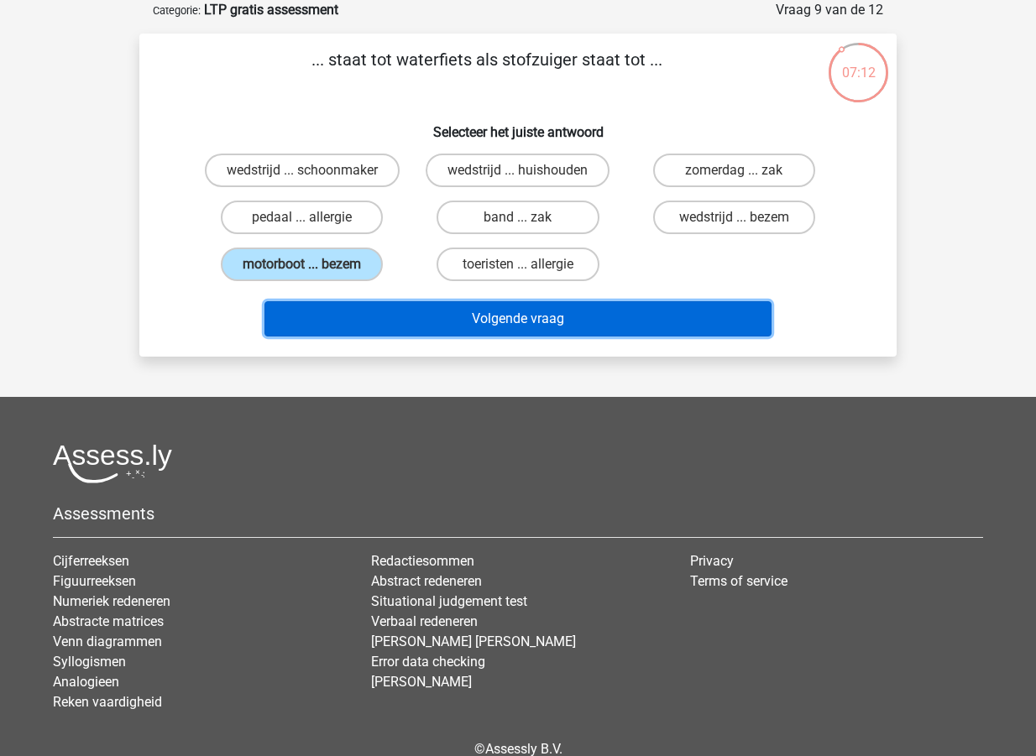
click at [418, 315] on button "Volgende vraag" at bounding box center [518, 318] width 508 height 35
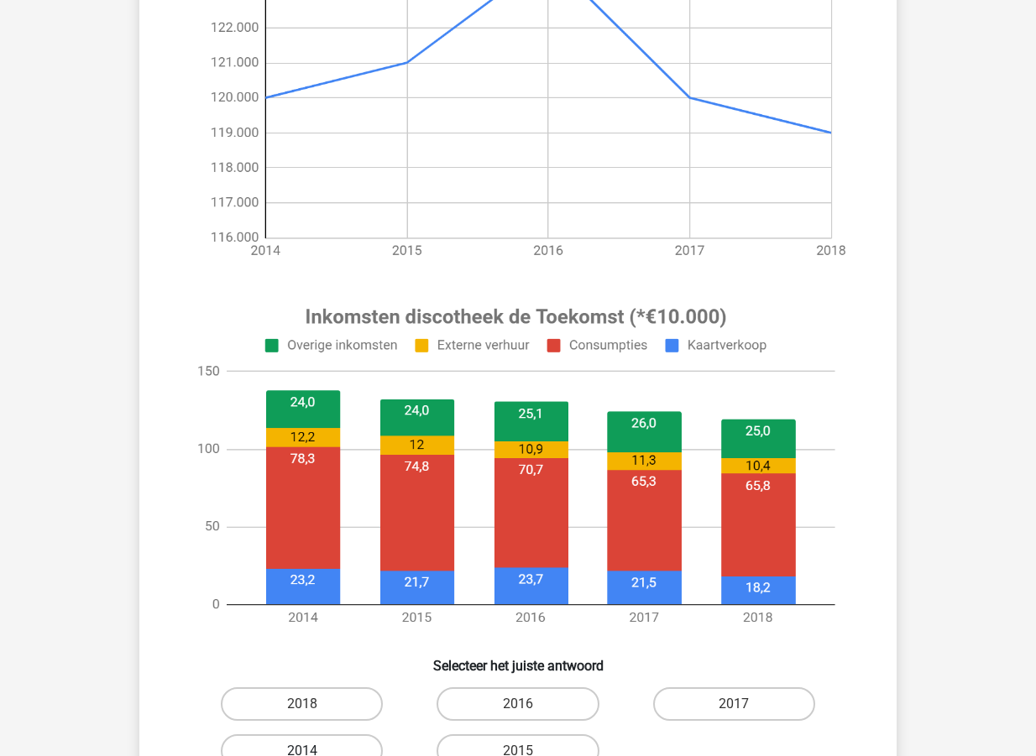
scroll to position [588, 0]
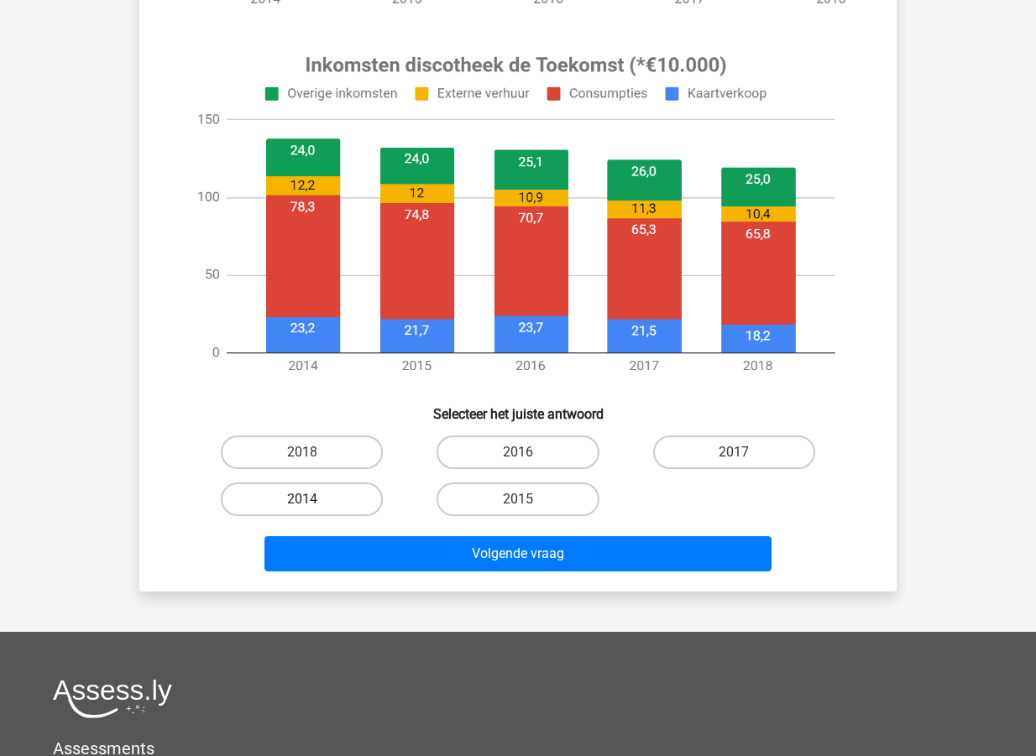
click at [323, 484] on label "2014" at bounding box center [302, 500] width 162 height 34
click at [313, 499] on input "2014" at bounding box center [307, 504] width 11 height 11
radio input "true"
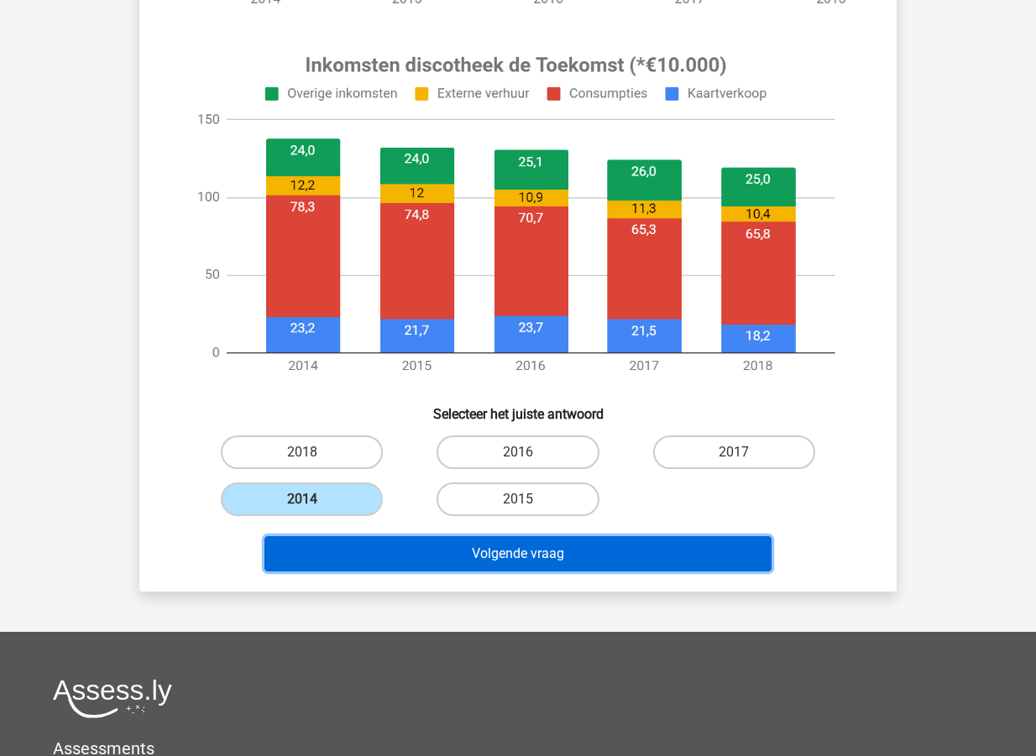
click at [424, 543] on button "Volgende vraag" at bounding box center [518, 553] width 508 height 35
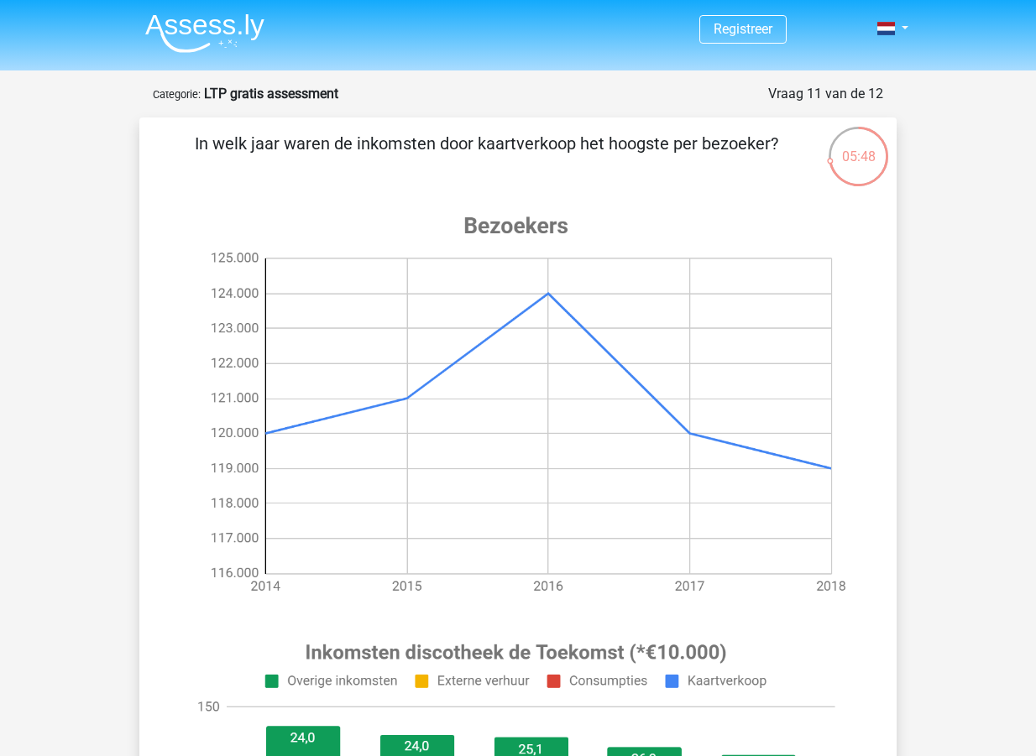
scroll to position [252, 0]
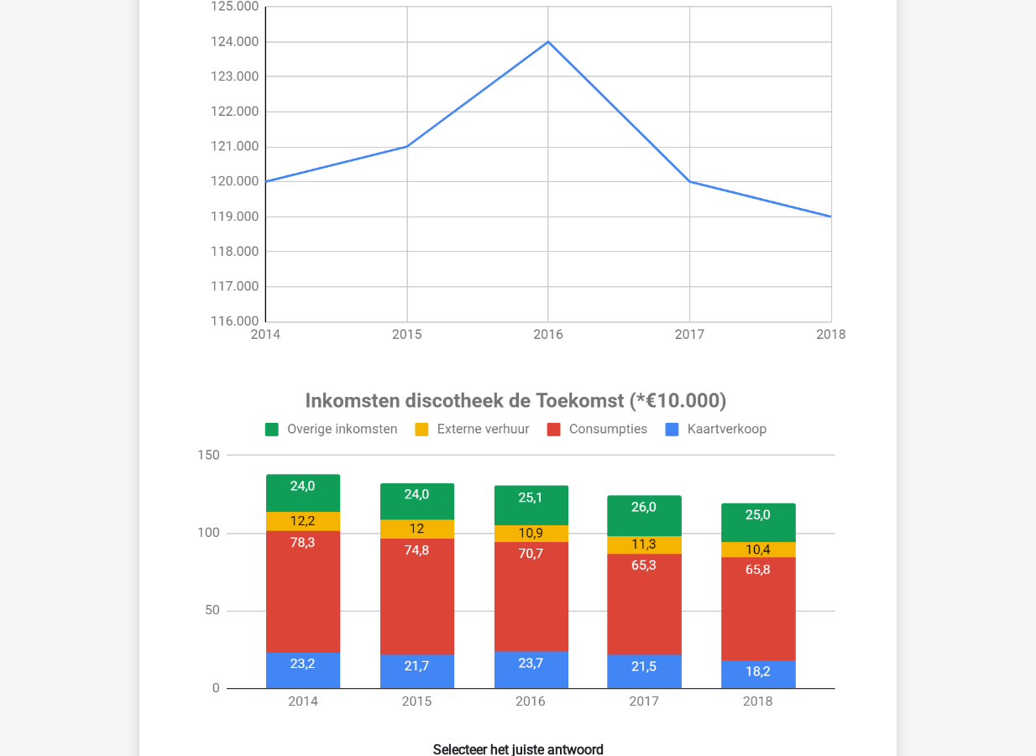
click at [945, 460] on div "Registreer" at bounding box center [518, 609] width 1036 height 1723
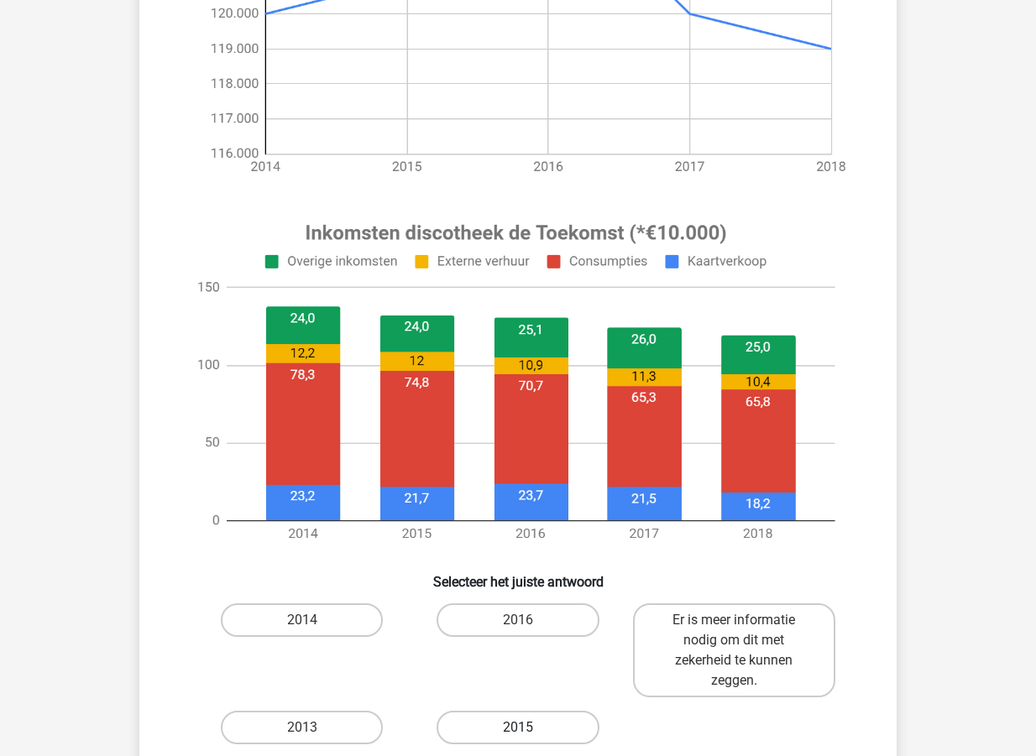
scroll to position [588, 0]
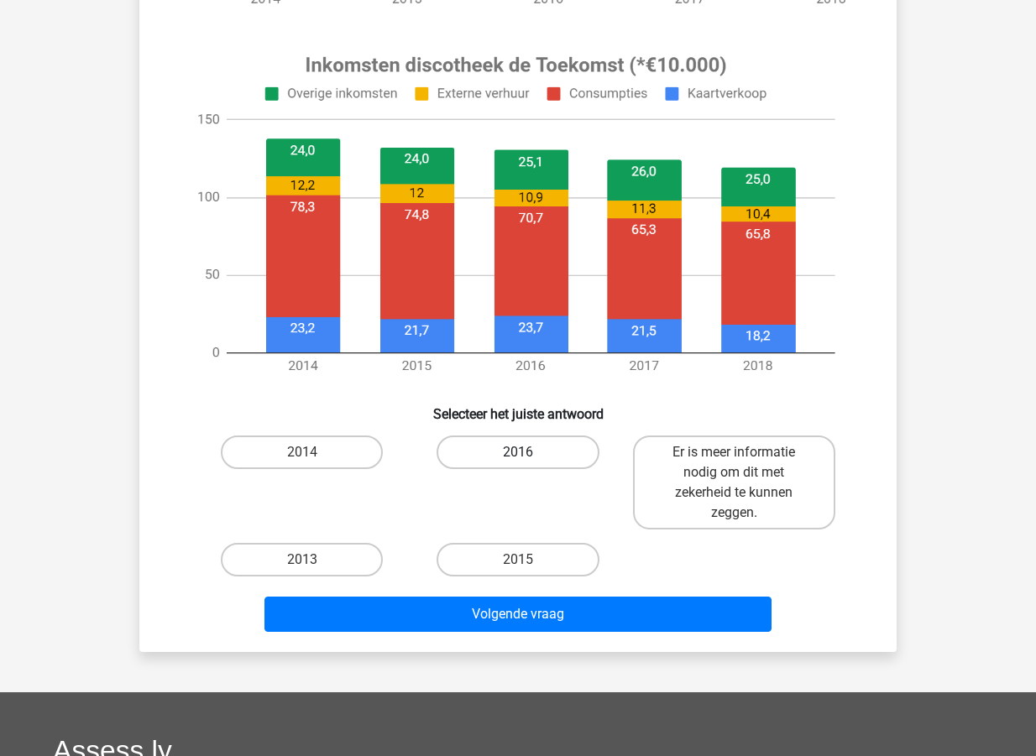
click at [515, 465] on label "2016" at bounding box center [517, 453] width 162 height 34
click at [518, 463] on input "2016" at bounding box center [523, 457] width 11 height 11
radio input "true"
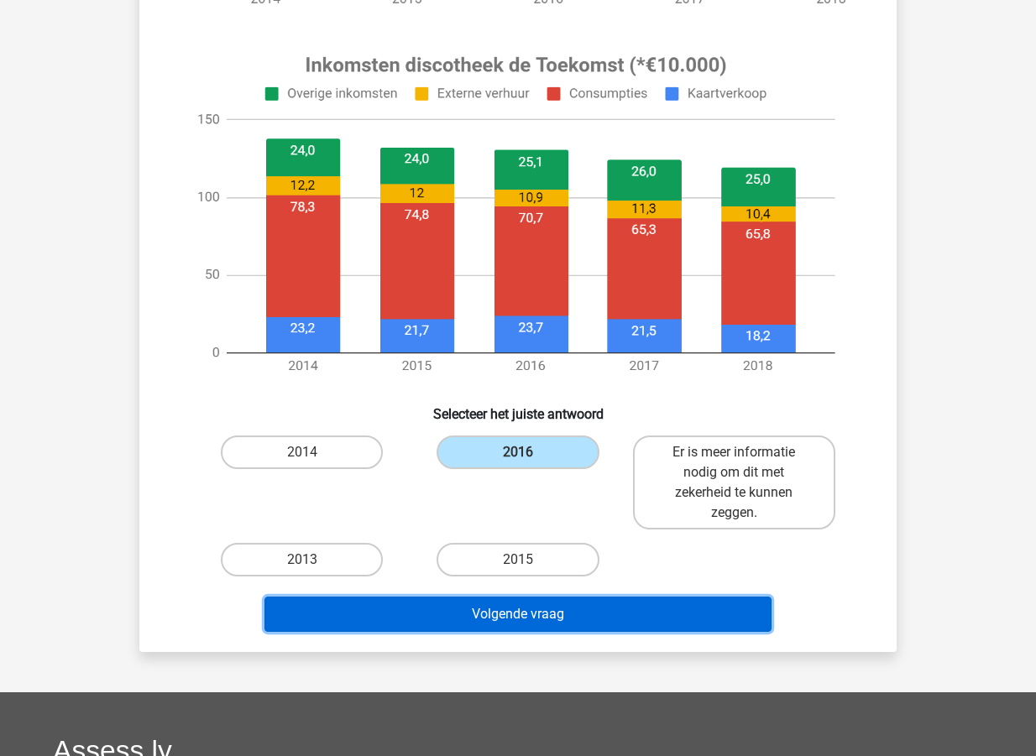
click at [552, 607] on button "Volgende vraag" at bounding box center [518, 614] width 508 height 35
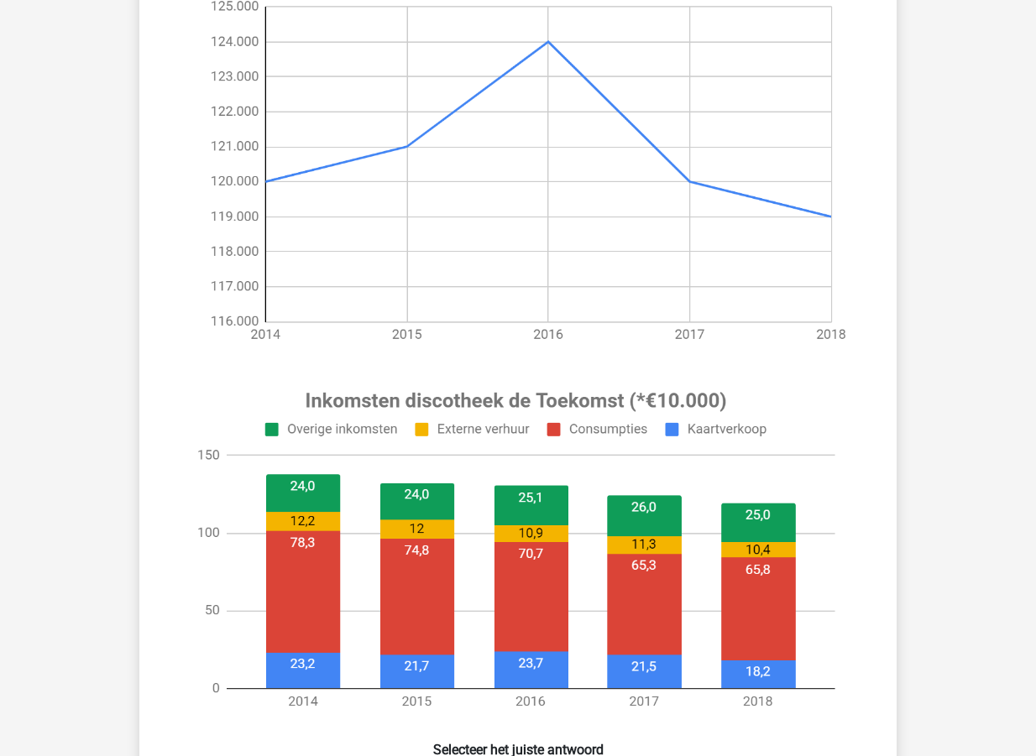
scroll to position [420, 0]
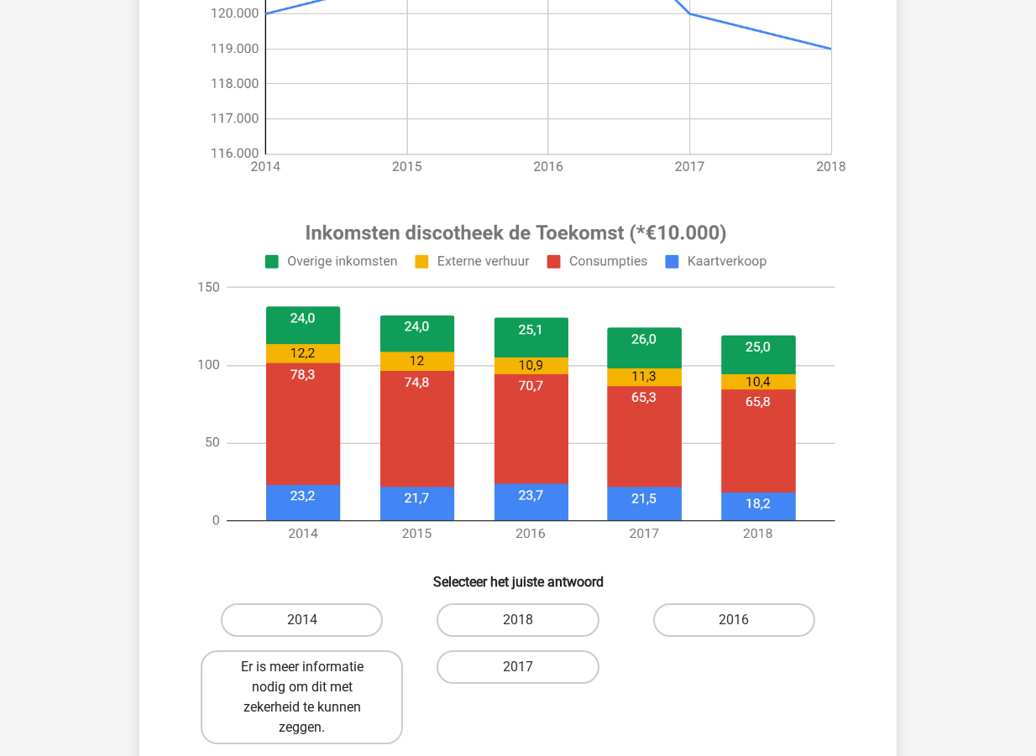
click at [300, 704] on label "Er is meer informatie nodig om dit met zekerheid te kunnen zeggen." at bounding box center [302, 697] width 202 height 94
click at [302, 678] on input "Er is meer informatie nodig om dit met zekerheid te kunnen zeggen." at bounding box center [307, 672] width 11 height 11
radio input "true"
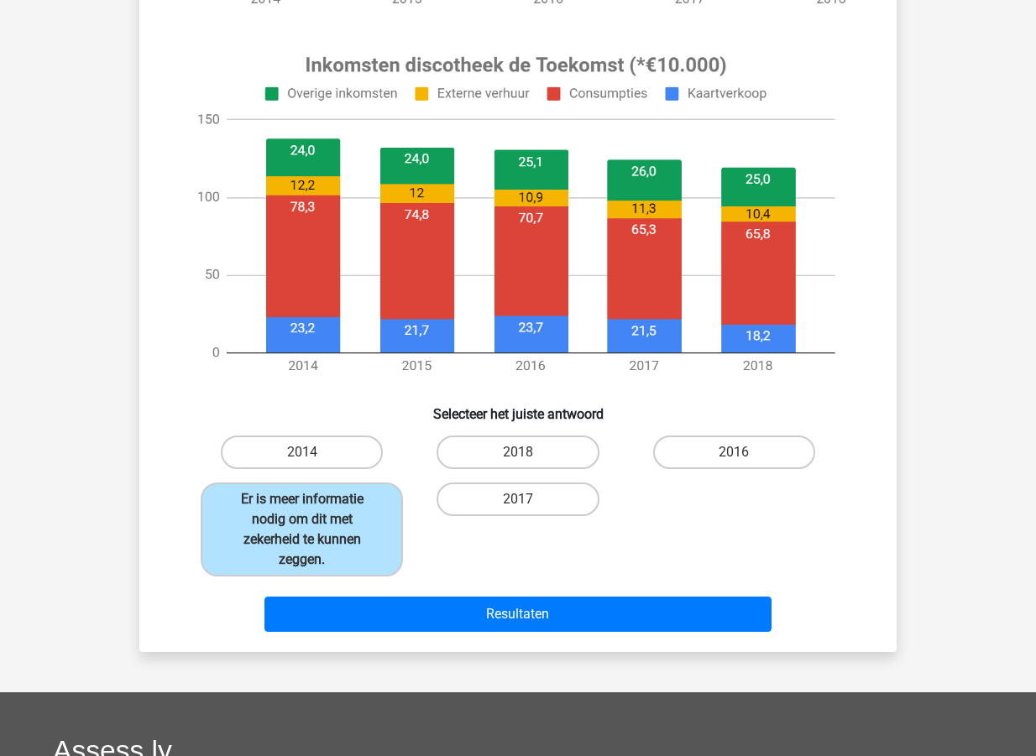
scroll to position [671, 0]
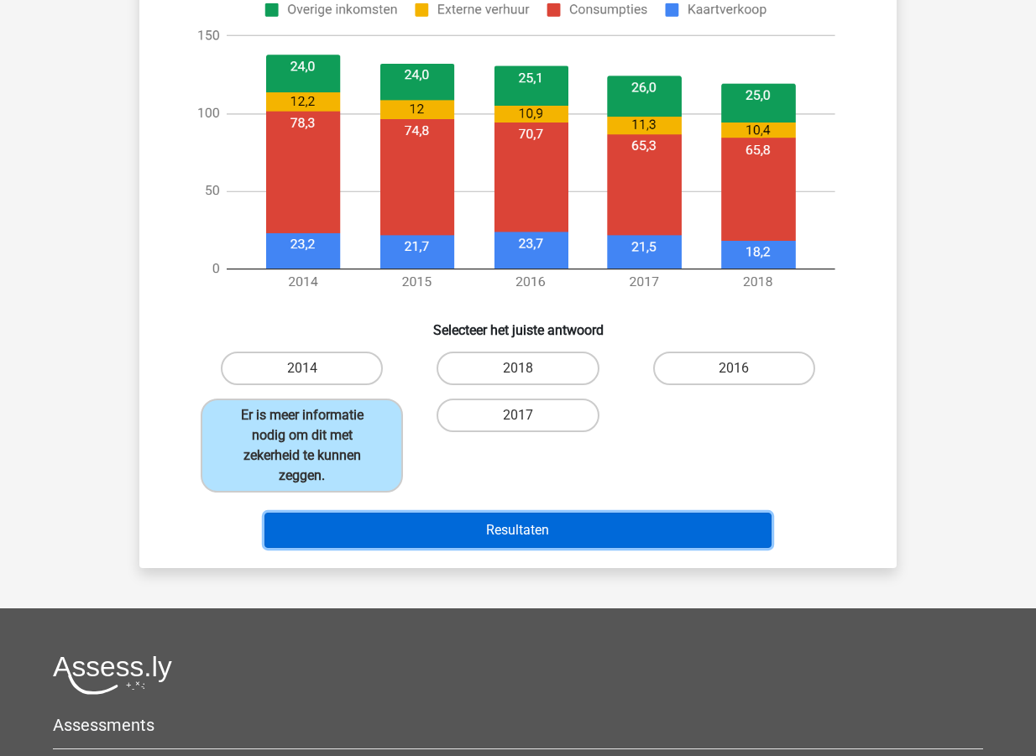
click at [525, 532] on button "Resultaten" at bounding box center [518, 530] width 508 height 35
